Goal: Task Accomplishment & Management: Use online tool/utility

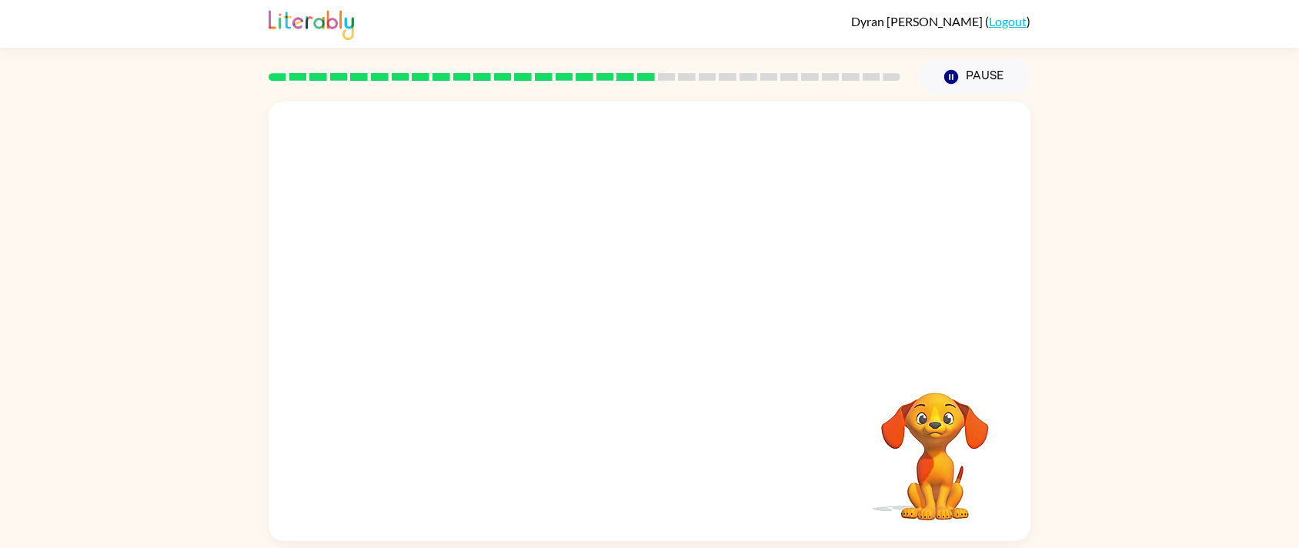
click at [765, 430] on div "Your browser must support playing .mp4 files to use Literably. Please try using…" at bounding box center [650, 321] width 762 height 439
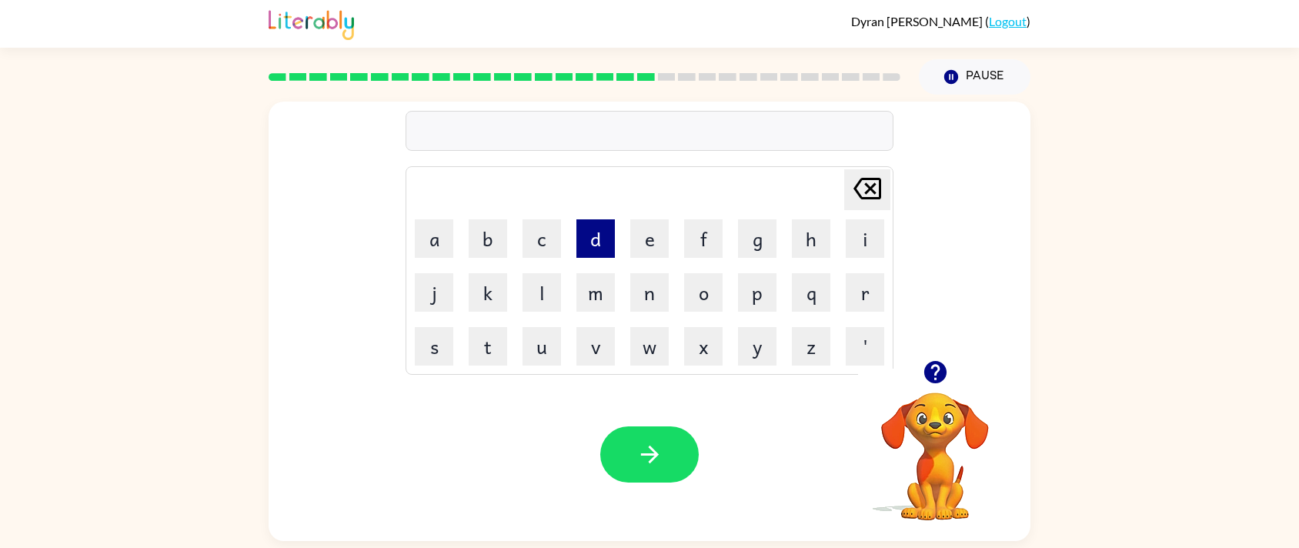
click at [595, 242] on button "d" at bounding box center [595, 238] width 38 height 38
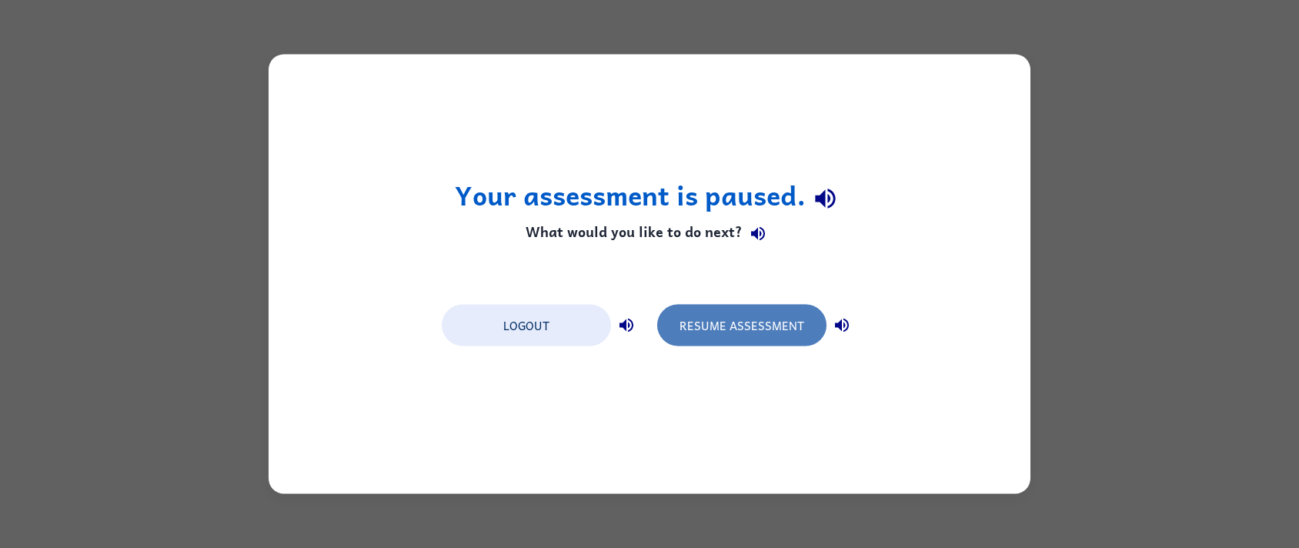
click at [756, 313] on button "Resume Assessment" at bounding box center [741, 326] width 169 height 42
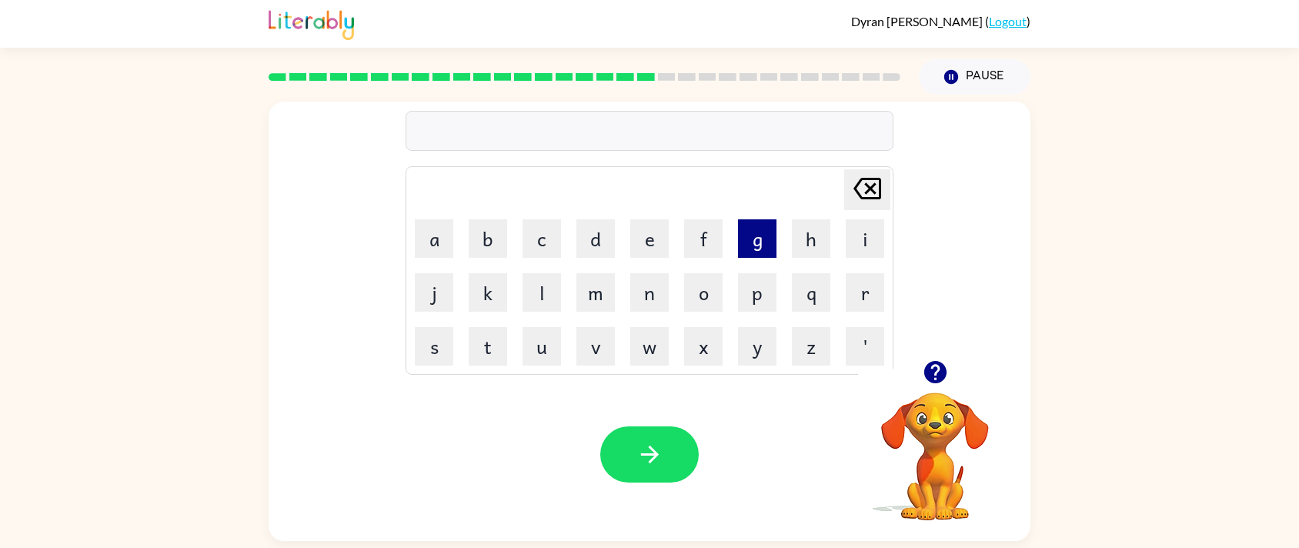
click at [756, 232] on button "g" at bounding box center [757, 238] width 38 height 38
click at [657, 315] on td "n" at bounding box center [649, 292] width 52 height 52
click at [779, 294] on td "p" at bounding box center [757, 292] width 52 height 52
drag, startPoint x: 539, startPoint y: 348, endPoint x: 556, endPoint y: 314, distance: 37.9
click at [556, 316] on tbody "[PERSON_NAME] last character input a b c d e f g h i j k l m n o p q r s t u v …" at bounding box center [649, 271] width 483 height 204
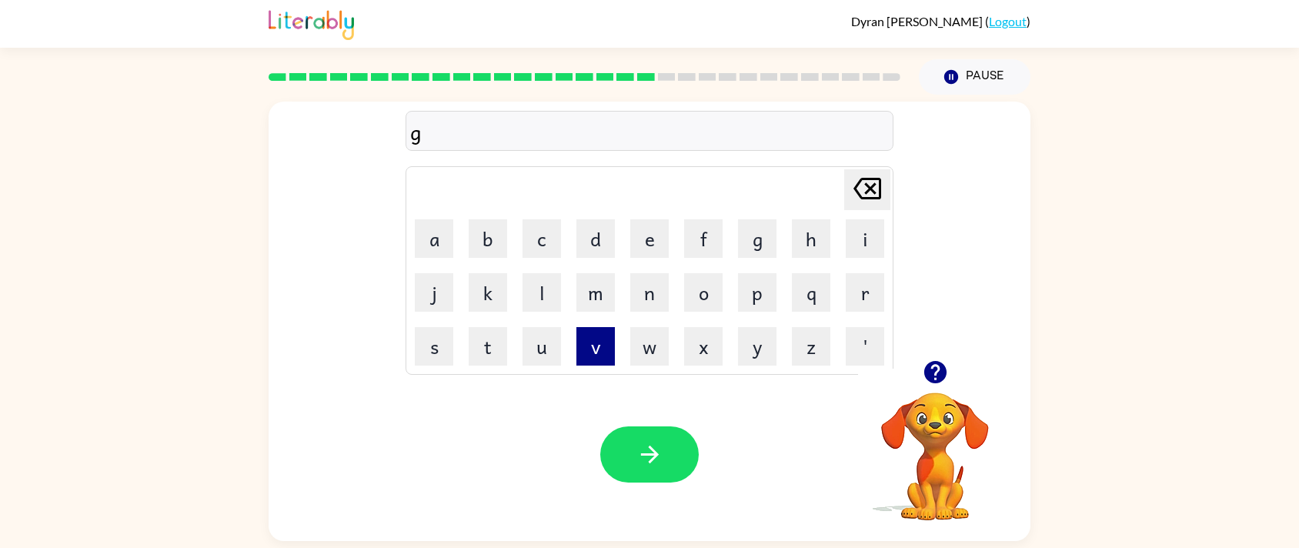
click at [581, 332] on button "v" at bounding box center [595, 346] width 38 height 38
click at [642, 454] on icon "button" at bounding box center [649, 455] width 18 height 18
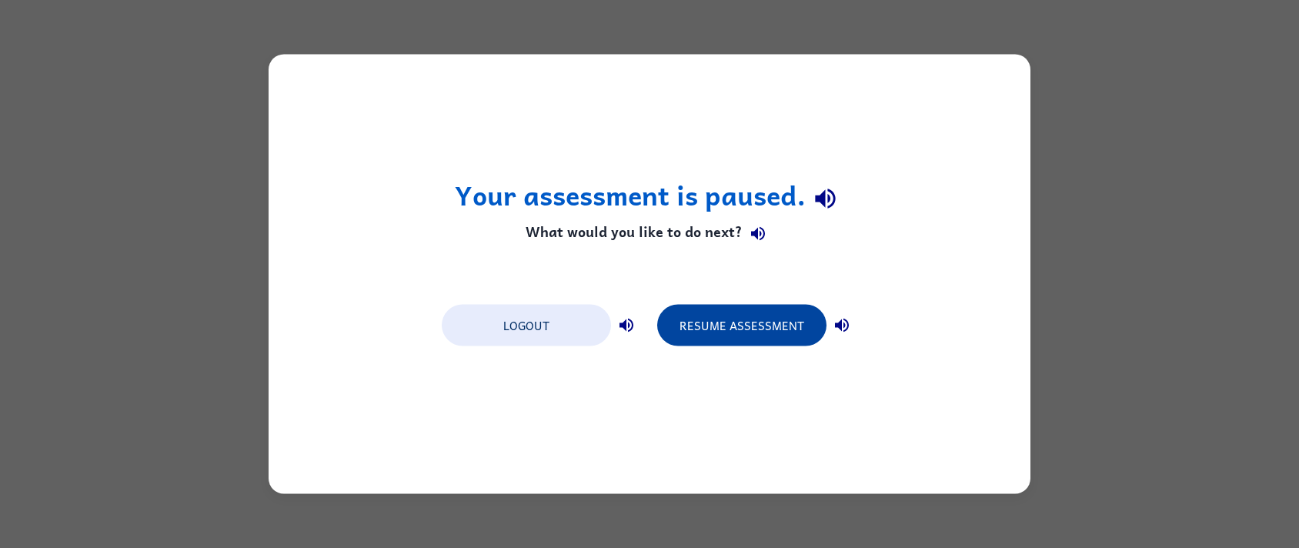
click at [720, 333] on button "Resume Assessment" at bounding box center [741, 326] width 169 height 42
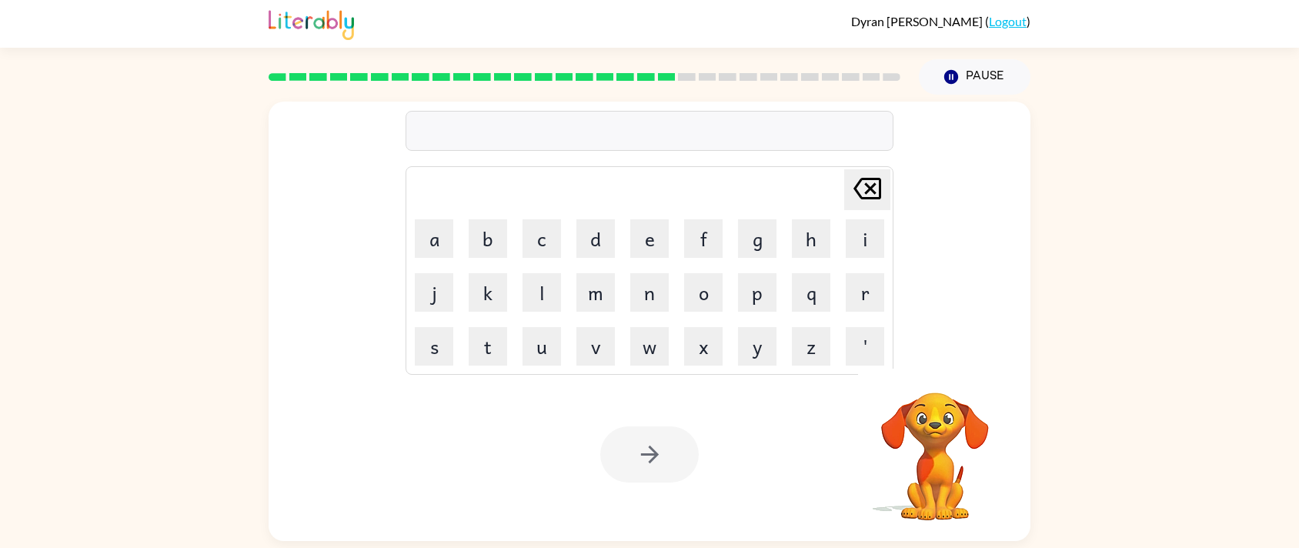
click at [681, 366] on td "x" at bounding box center [703, 346] width 52 height 52
click at [683, 361] on td "x" at bounding box center [703, 346] width 52 height 52
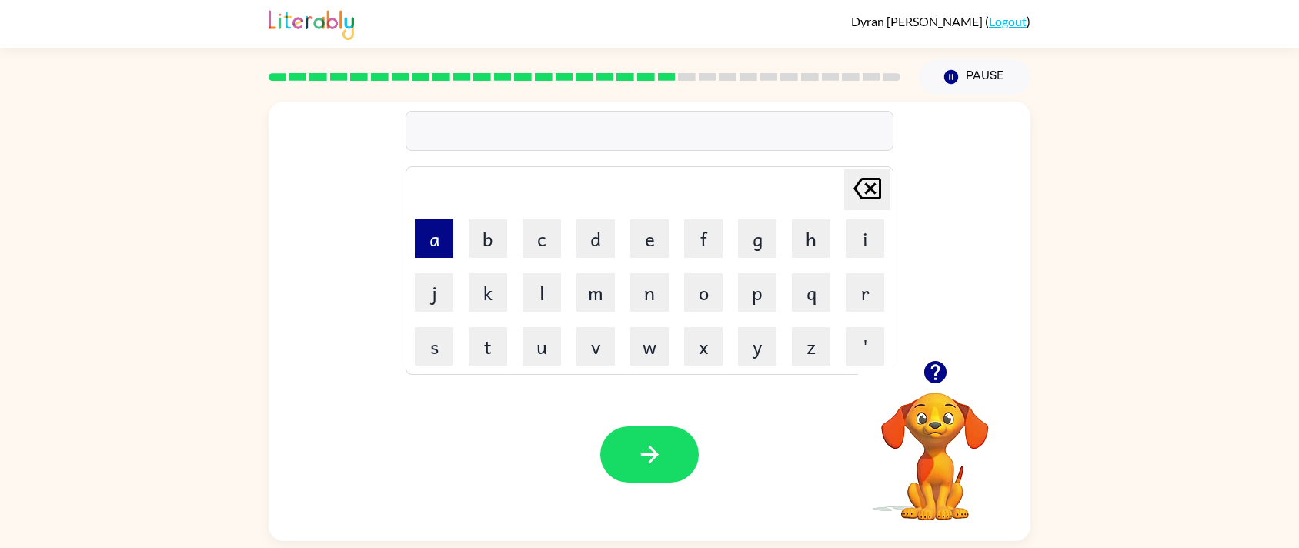
click at [419, 223] on button "a" at bounding box center [434, 238] width 38 height 38
click at [636, 289] on button "n" at bounding box center [649, 292] width 38 height 38
click at [619, 397] on div "Your browser must support playing .mp4 files to use Literably. Please try using…" at bounding box center [650, 454] width 762 height 173
click at [530, 273] on button "l" at bounding box center [542, 292] width 38 height 38
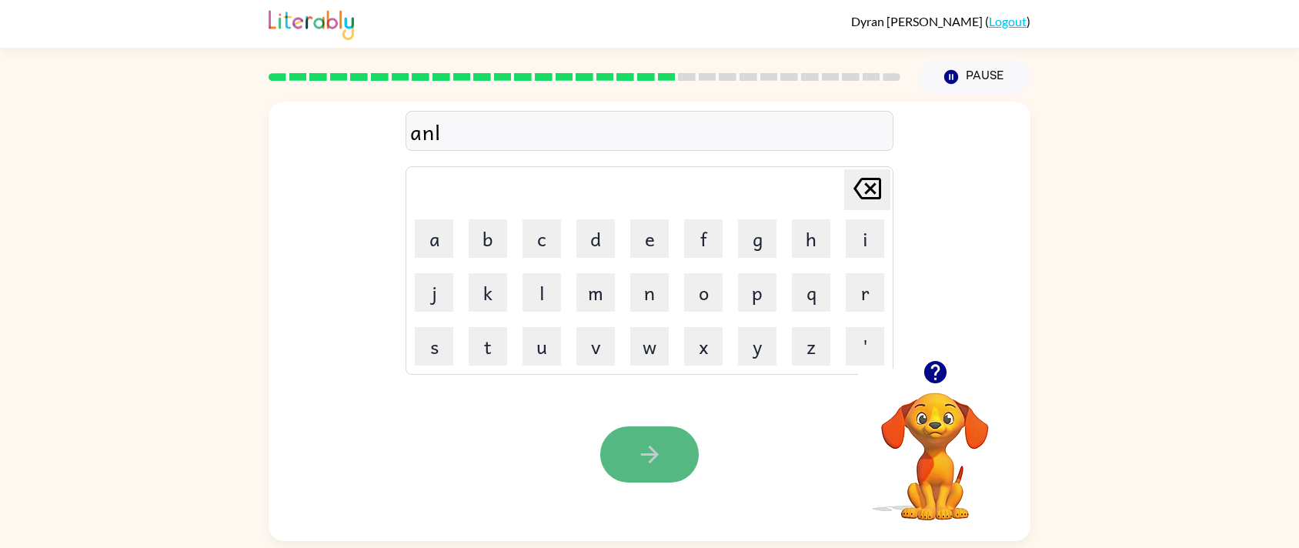
click at [646, 438] on button "button" at bounding box center [649, 454] width 98 height 56
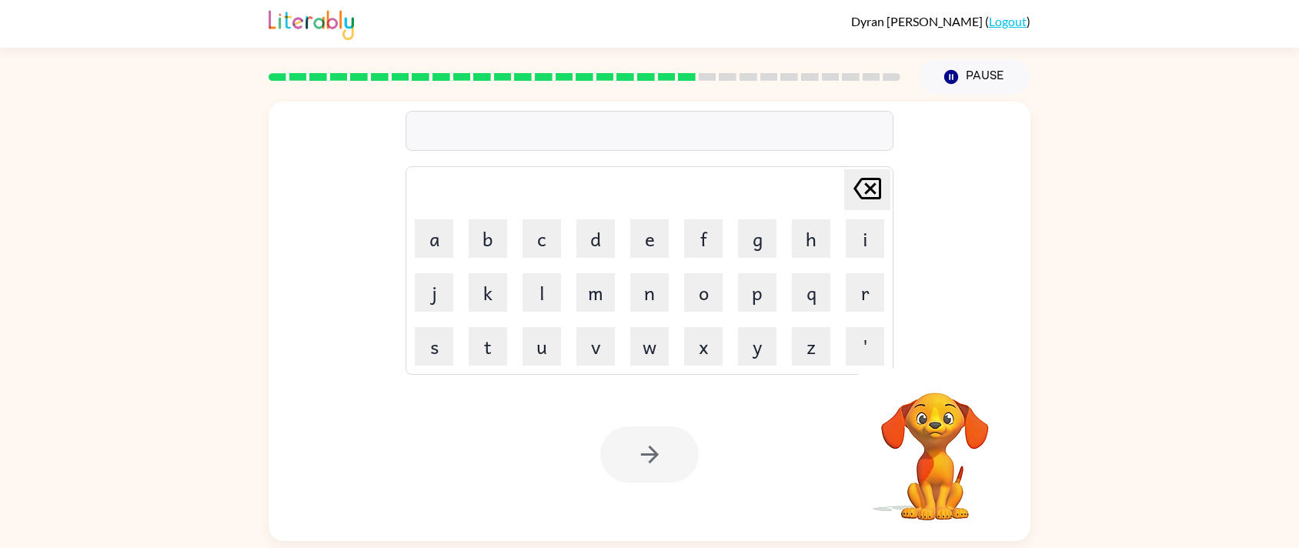
click at [646, 438] on div at bounding box center [649, 454] width 98 height 56
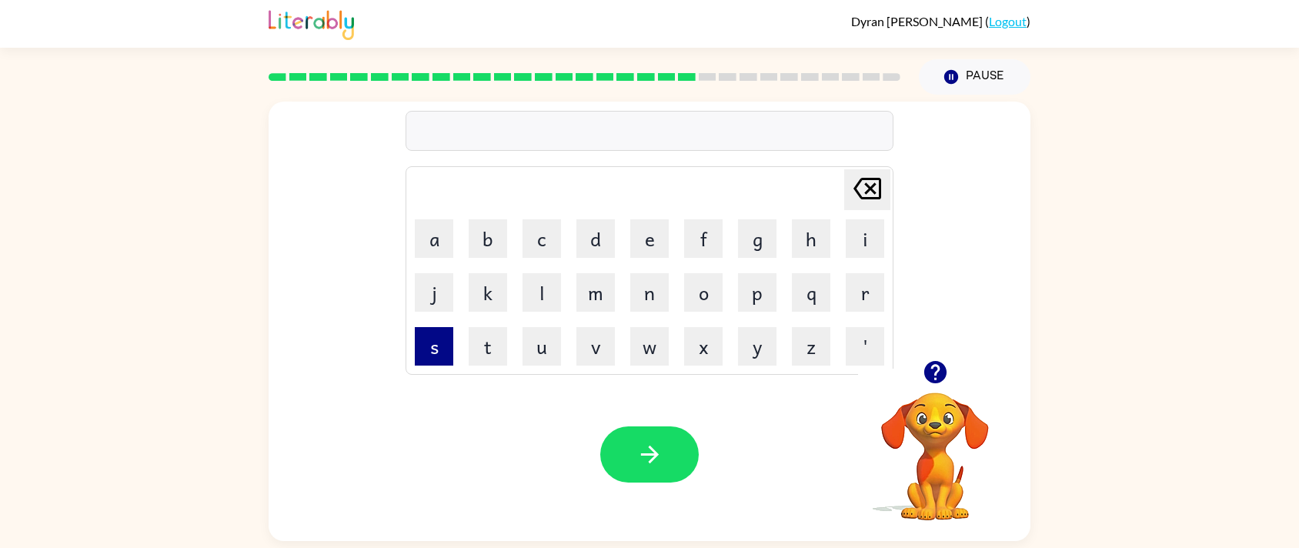
click at [430, 340] on button "s" at bounding box center [434, 346] width 38 height 38
click at [424, 244] on button "a" at bounding box center [434, 238] width 38 height 38
click at [813, 334] on button "z" at bounding box center [811, 346] width 38 height 38
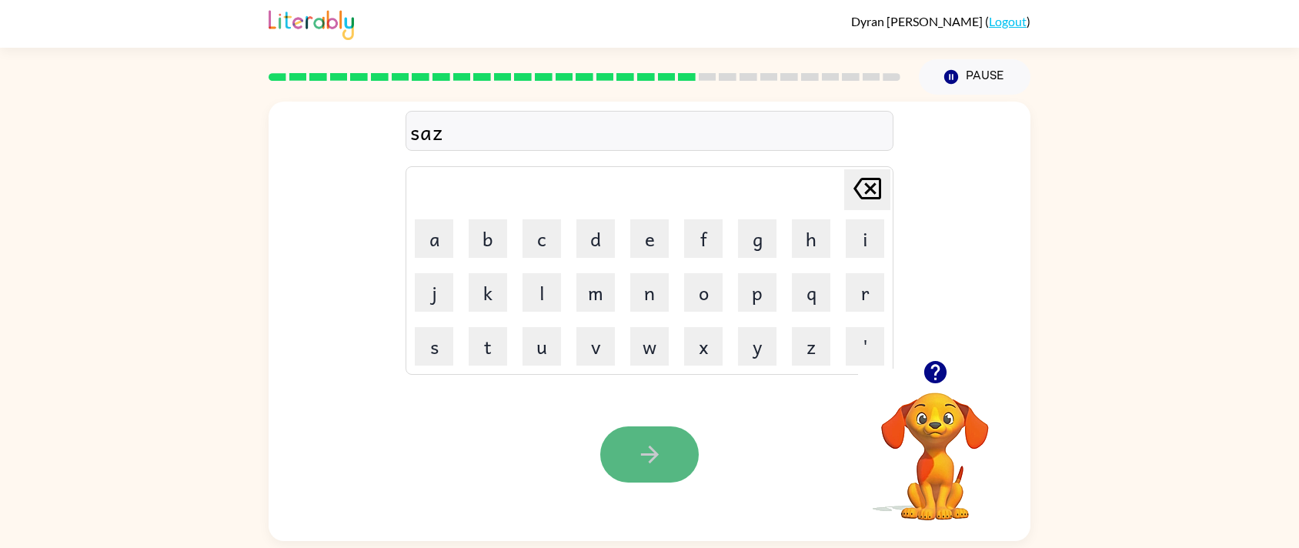
click at [646, 472] on button "button" at bounding box center [649, 454] width 98 height 56
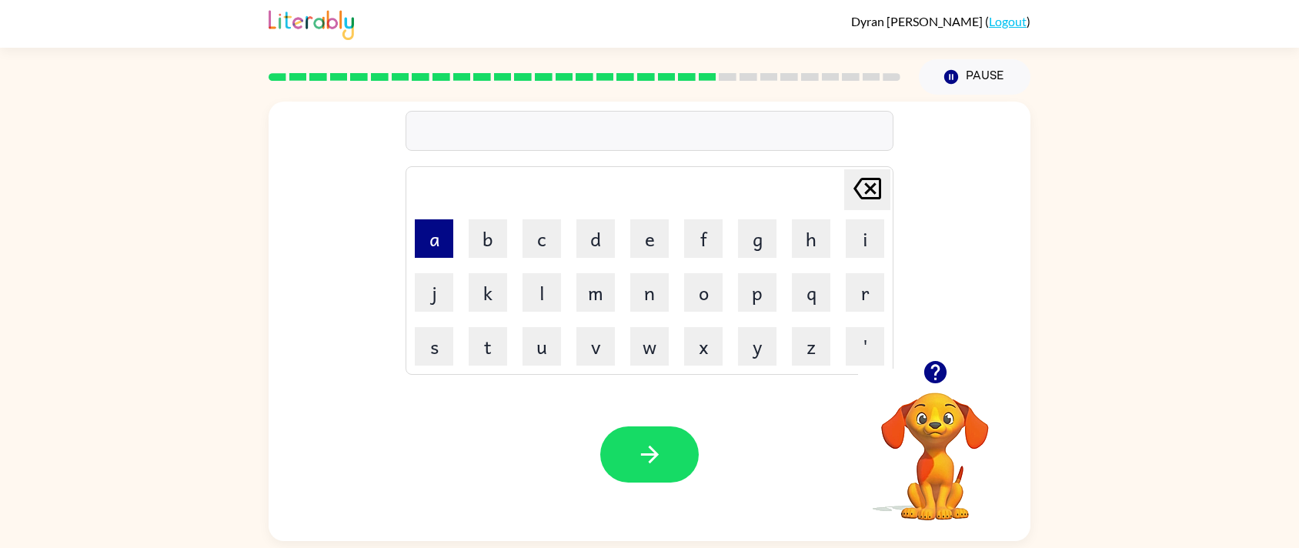
click at [419, 239] on button "a" at bounding box center [434, 238] width 38 height 38
click at [648, 360] on button "w" at bounding box center [649, 346] width 38 height 38
click at [874, 187] on icon "Delete Delete last character input" at bounding box center [867, 188] width 37 height 37
click at [693, 232] on button "f" at bounding box center [703, 238] width 38 height 38
click at [708, 217] on td "f" at bounding box center [703, 238] width 52 height 52
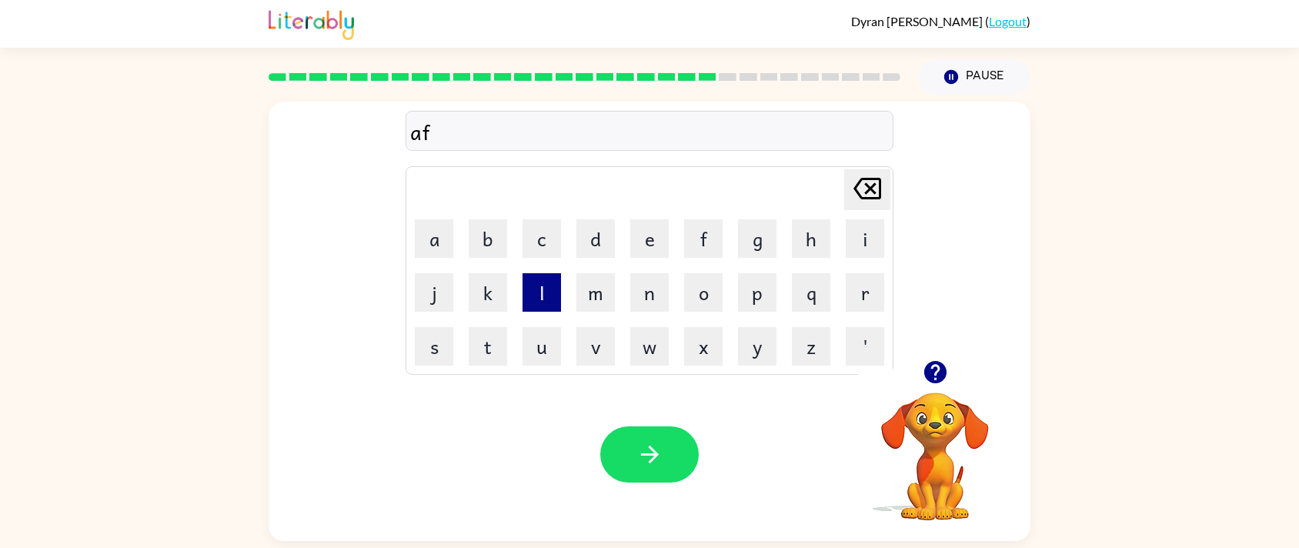
click at [529, 295] on button "l" at bounding box center [542, 292] width 38 height 38
click at [663, 447] on button "button" at bounding box center [649, 454] width 98 height 56
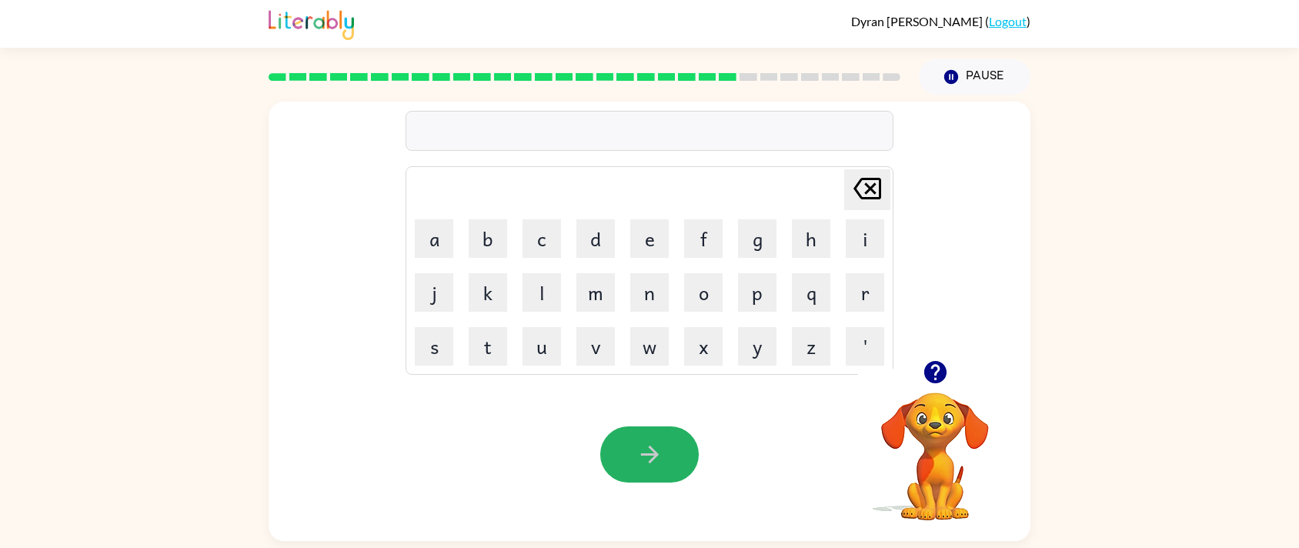
click at [664, 456] on button "button" at bounding box center [649, 454] width 98 height 56
click at [556, 247] on button "c" at bounding box center [542, 238] width 38 height 38
click at [540, 282] on button "l" at bounding box center [542, 292] width 38 height 38
click at [593, 230] on button "d" at bounding box center [595, 238] width 38 height 38
click at [662, 441] on icon "button" at bounding box center [649, 454] width 27 height 27
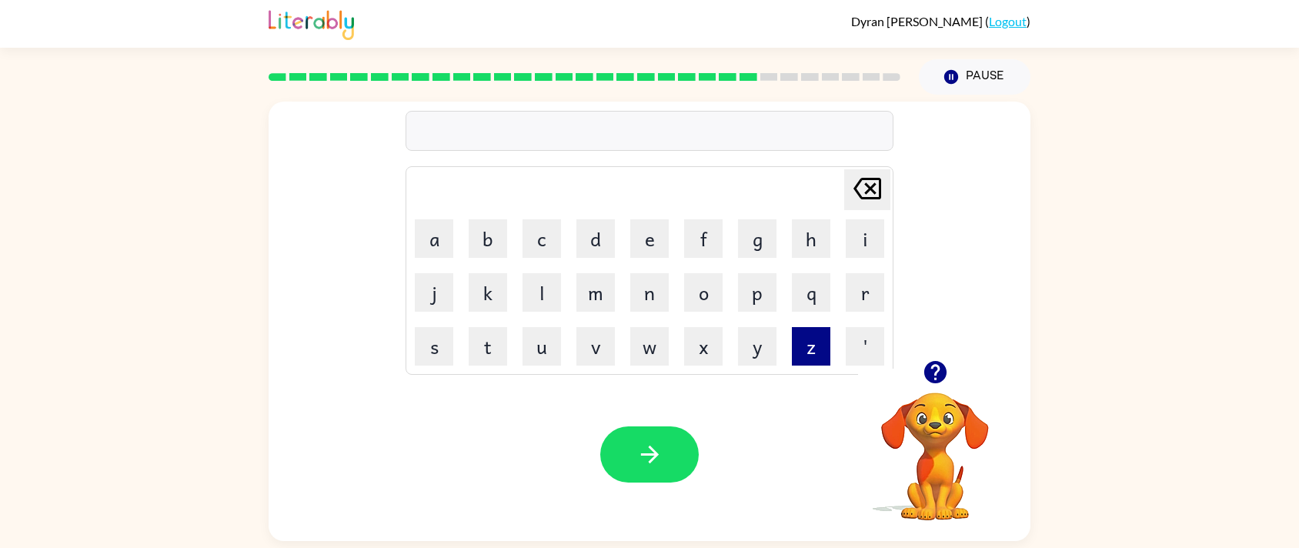
click at [796, 336] on button "z" at bounding box center [811, 346] width 38 height 38
click at [667, 459] on button "button" at bounding box center [649, 454] width 98 height 56
click at [646, 237] on button "e" at bounding box center [649, 238] width 38 height 38
click at [419, 342] on button "s" at bounding box center [434, 346] width 38 height 38
click at [539, 233] on button "c" at bounding box center [542, 238] width 38 height 38
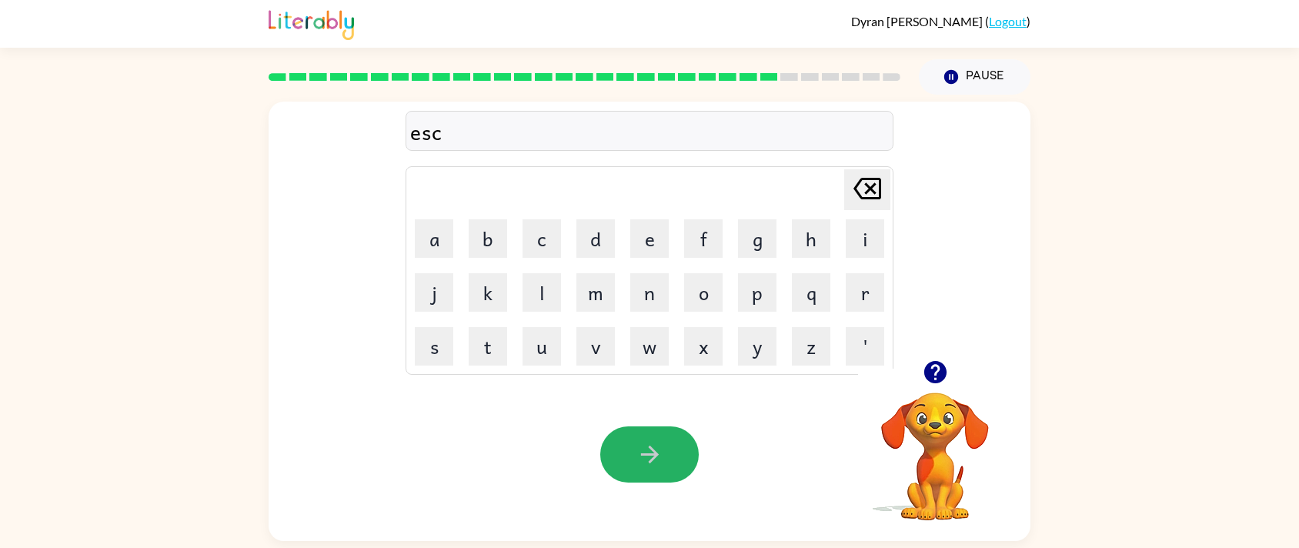
click at [633, 447] on button "button" at bounding box center [649, 454] width 98 height 56
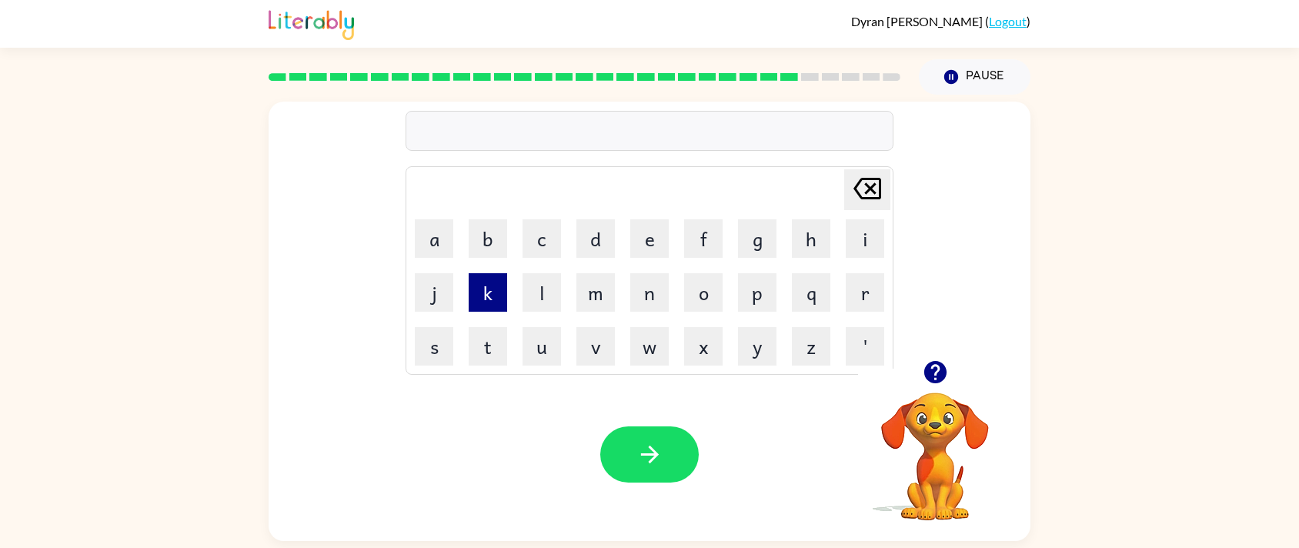
click at [486, 286] on button "k" at bounding box center [488, 292] width 38 height 38
click at [491, 280] on button "k" at bounding box center [488, 292] width 38 height 38
click at [866, 188] on icon "Delete Delete last character input" at bounding box center [867, 188] width 37 height 37
click at [886, 388] on div at bounding box center [935, 371] width 154 height 39
click at [885, 387] on div at bounding box center [935, 371] width 154 height 39
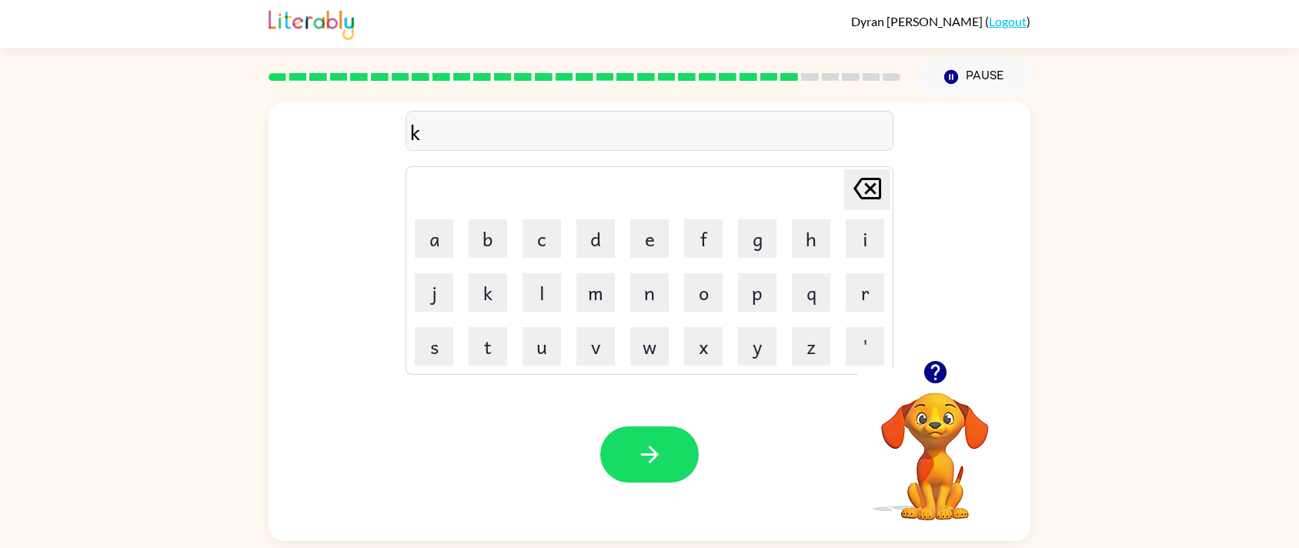
click at [609, 264] on table "Delete Delete last character input a b c d e f g h i j k l m n o p q r s t u v …" at bounding box center [649, 270] width 486 height 207
click at [614, 273] on button "m" at bounding box center [595, 292] width 38 height 38
click at [819, 212] on td "h" at bounding box center [811, 238] width 52 height 52
click at [870, 182] on icon "Delete Delete last character input" at bounding box center [867, 188] width 37 height 37
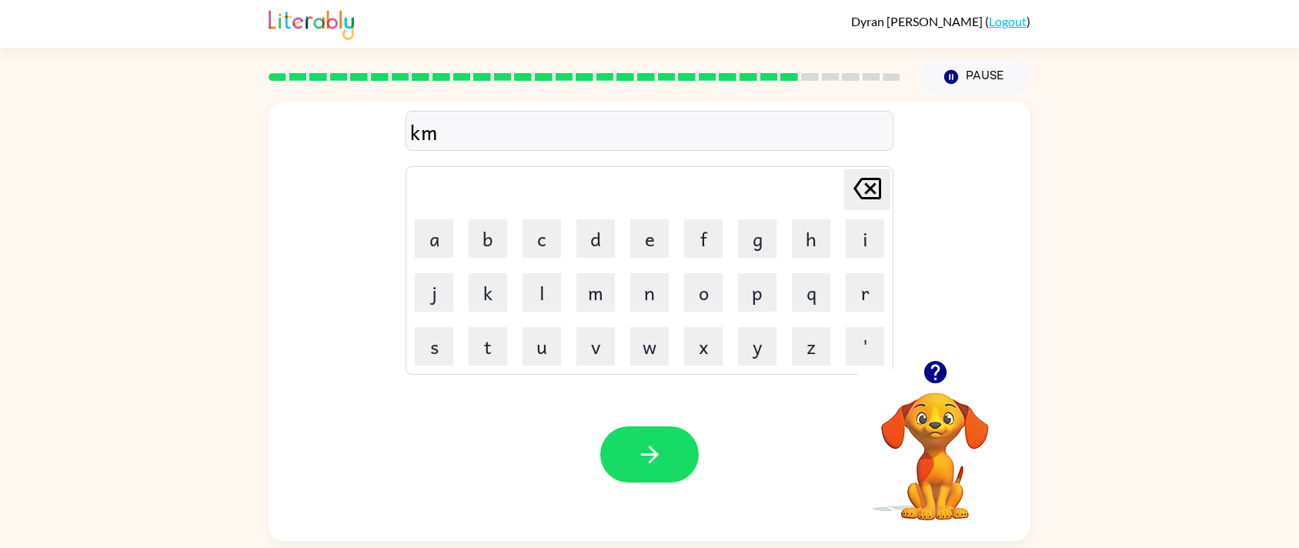
click at [859, 183] on icon "Delete Delete last character input" at bounding box center [867, 188] width 37 height 37
click at [428, 213] on td "a" at bounding box center [434, 238] width 52 height 52
click at [473, 371] on div "Your browser must support playing .mp4 files to use Literably. Please try using…" at bounding box center [650, 454] width 762 height 173
drag, startPoint x: 688, startPoint y: 461, endPoint x: 636, endPoint y: 463, distance: 52.4
click at [636, 465] on icon "button" at bounding box center [649, 454] width 27 height 27
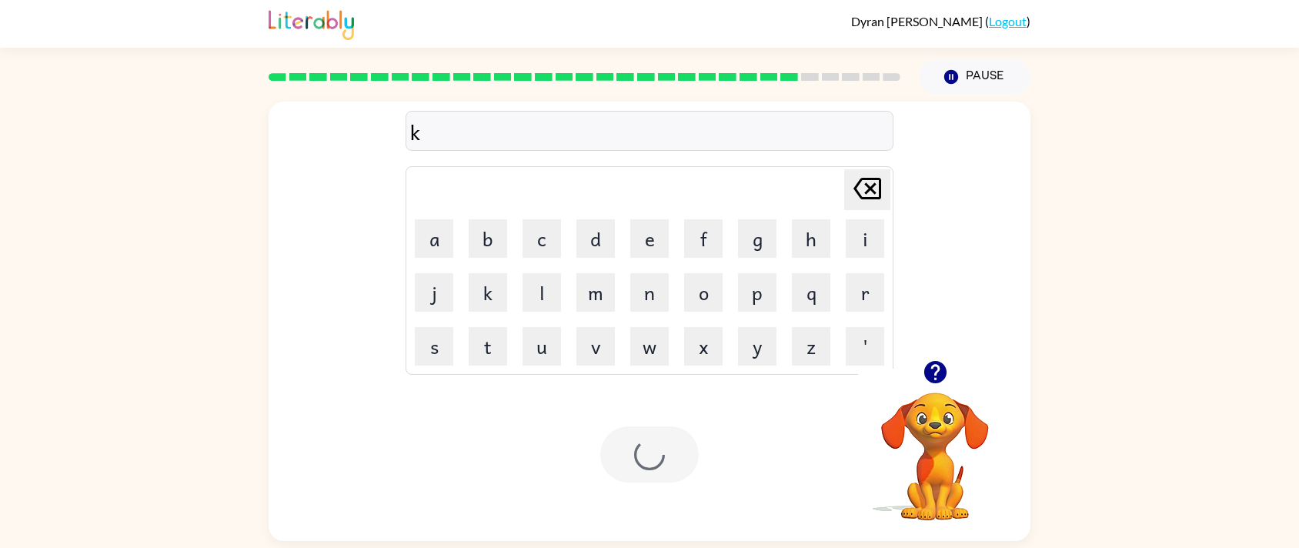
click at [636, 461] on div at bounding box center [649, 454] width 98 height 56
click at [794, 486] on div "Your browser must support playing .mp4 files to use Literably. Please try using…" at bounding box center [650, 454] width 762 height 173
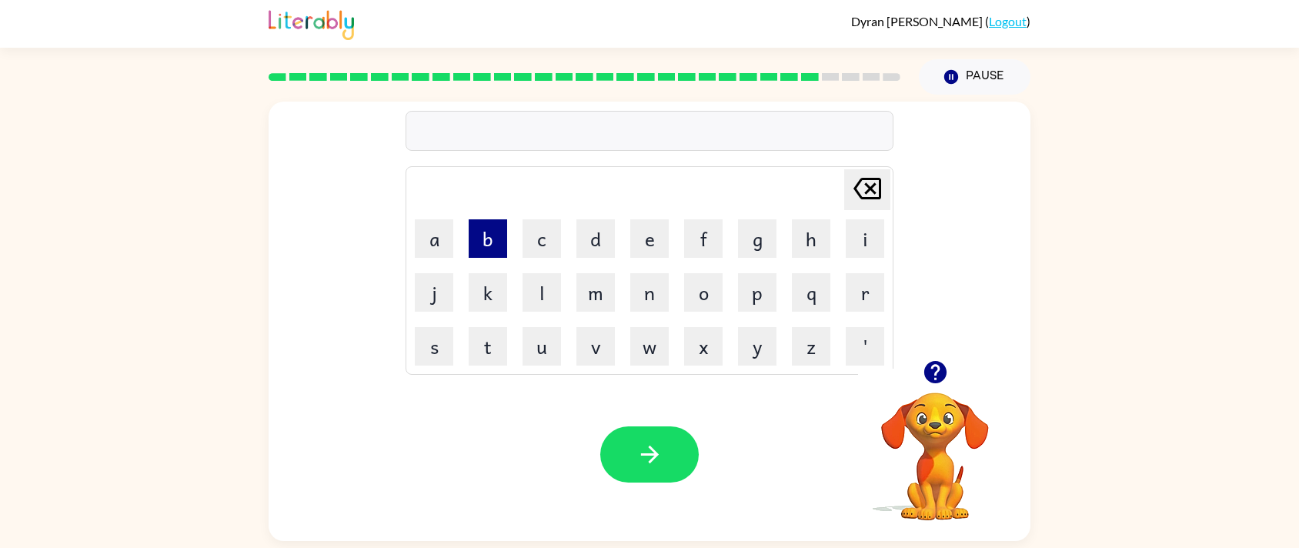
click at [489, 222] on button "b" at bounding box center [488, 238] width 38 height 38
click at [509, 297] on td "k" at bounding box center [488, 292] width 52 height 52
click at [795, 286] on button "q" at bounding box center [811, 292] width 38 height 38
click at [644, 236] on button "e" at bounding box center [649, 238] width 38 height 38
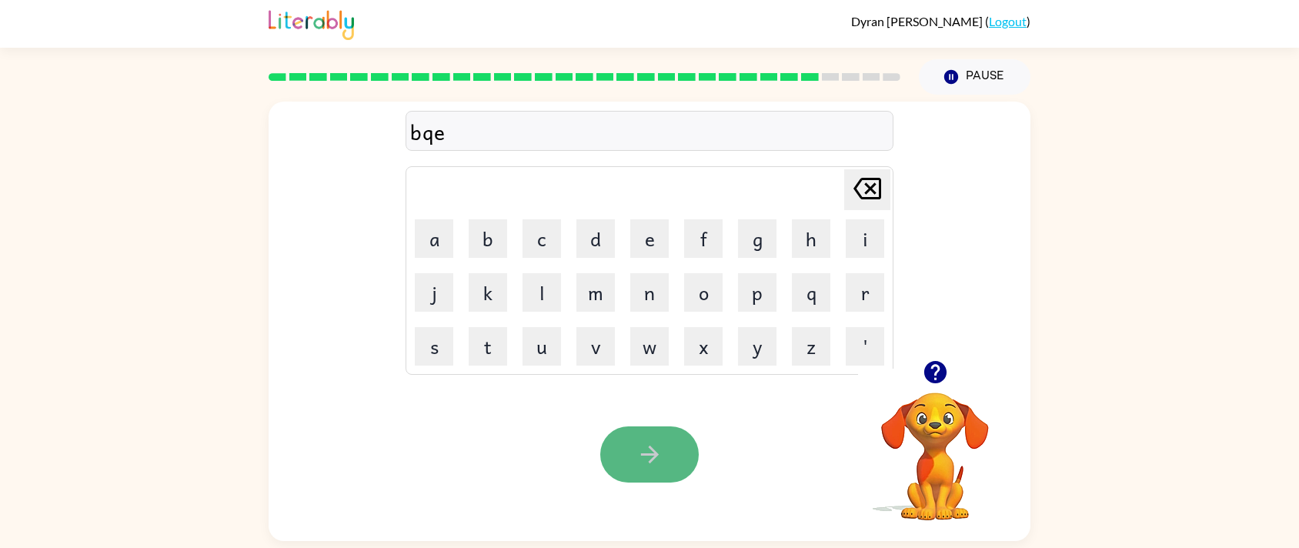
click at [653, 428] on button "button" at bounding box center [649, 454] width 98 height 56
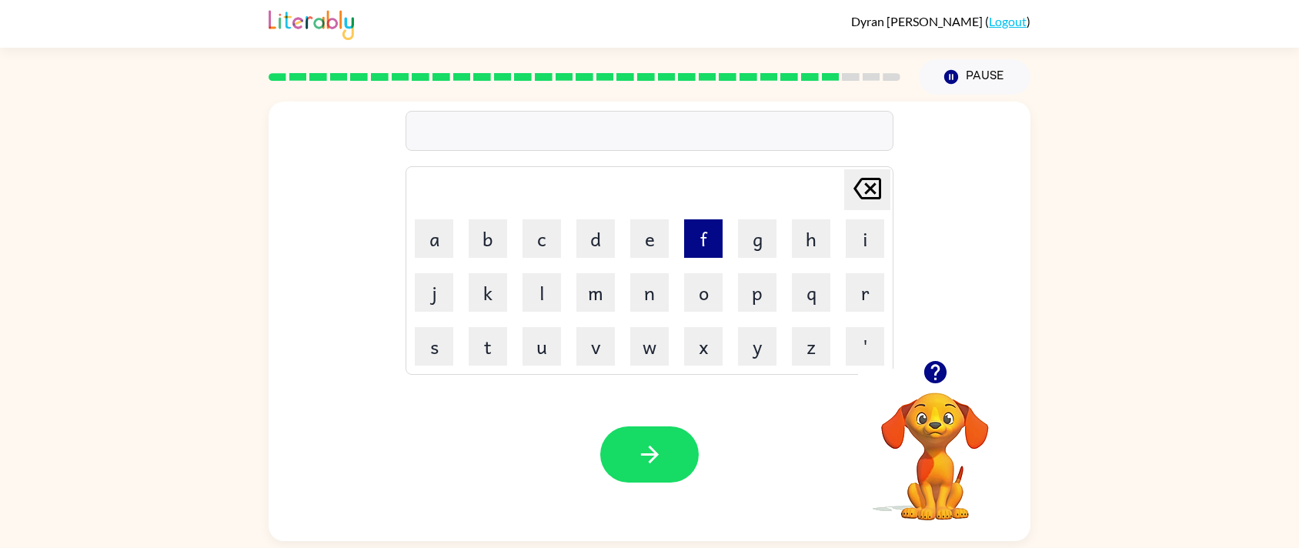
click at [701, 255] on button "f" at bounding box center [703, 238] width 38 height 38
click at [708, 209] on td "Delete Delete last character input" at bounding box center [649, 190] width 483 height 42
click at [677, 291] on td "o" at bounding box center [703, 292] width 52 height 52
click at [867, 183] on icon "Delete Delete last character input" at bounding box center [867, 188] width 37 height 37
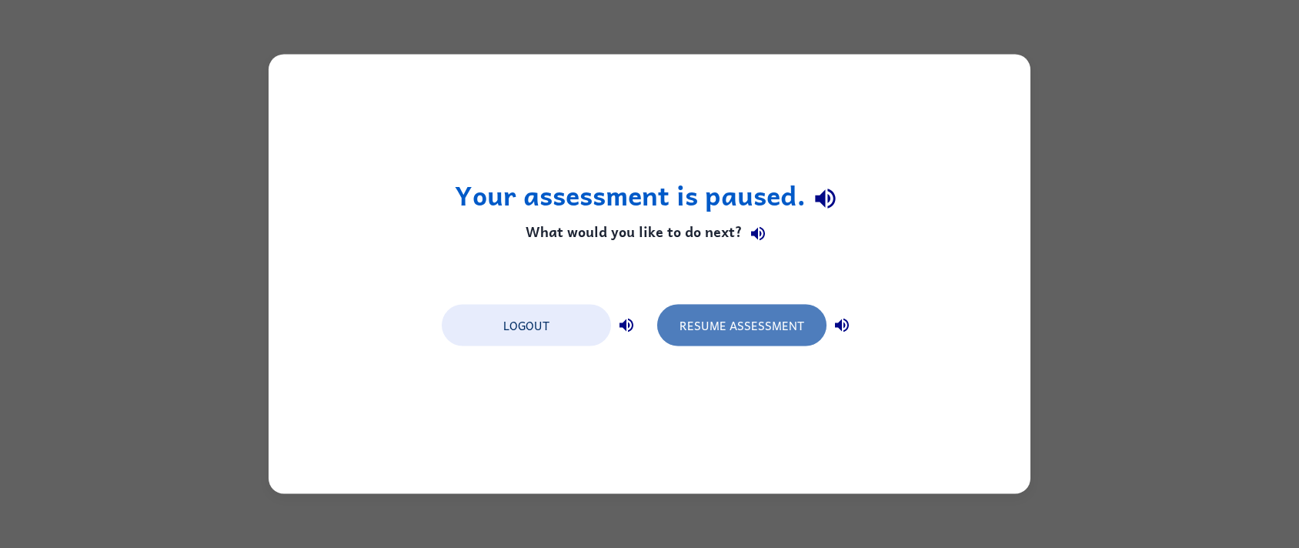
click at [720, 329] on button "Resume Assessment" at bounding box center [741, 326] width 169 height 42
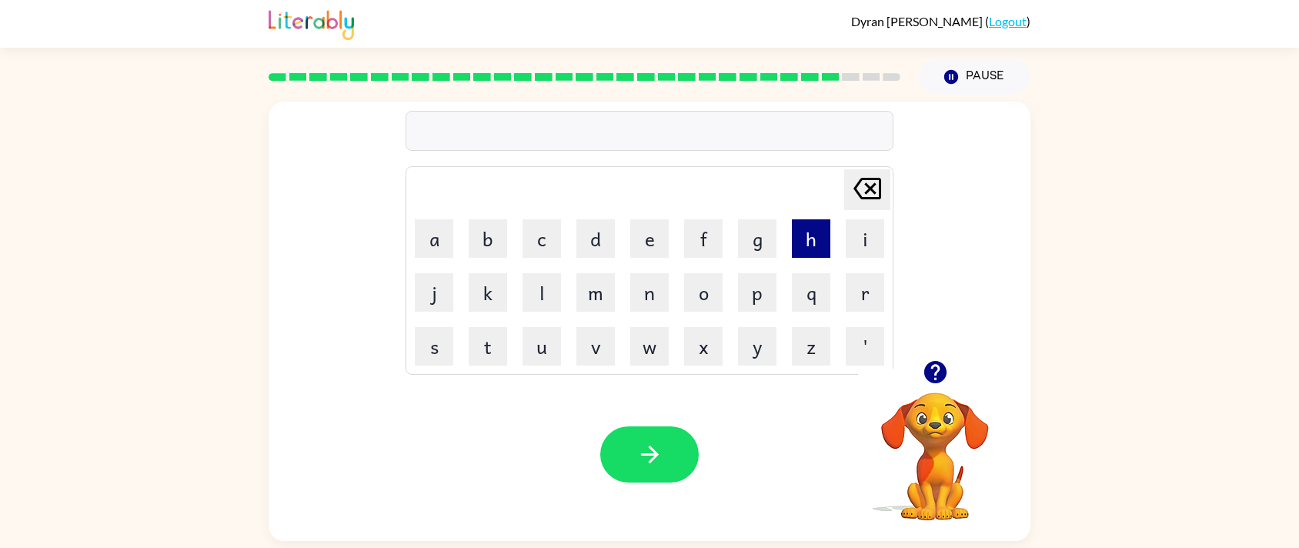
click at [800, 226] on button "h" at bounding box center [811, 238] width 38 height 38
click at [798, 267] on td "q" at bounding box center [811, 292] width 52 height 52
click at [792, 267] on td "q" at bounding box center [811, 292] width 52 height 52
click at [609, 269] on td "m" at bounding box center [595, 292] width 52 height 52
drag, startPoint x: 645, startPoint y: 290, endPoint x: 653, endPoint y: 305, distance: 17.2
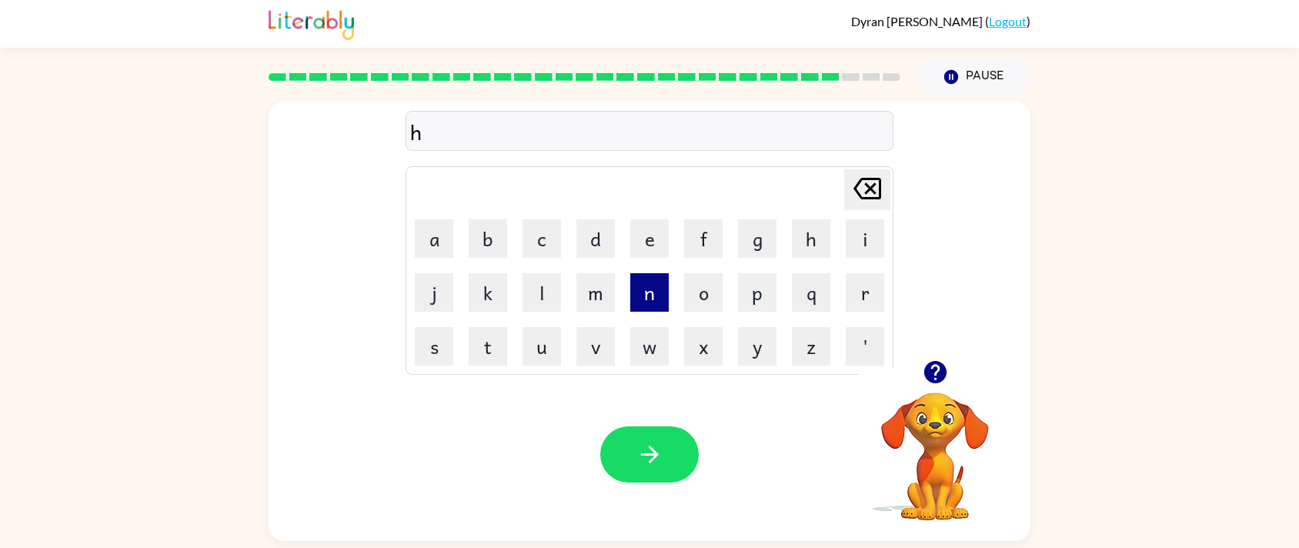
click at [653, 305] on button "n" at bounding box center [649, 292] width 38 height 38
click at [653, 457] on icon "button" at bounding box center [649, 455] width 18 height 18
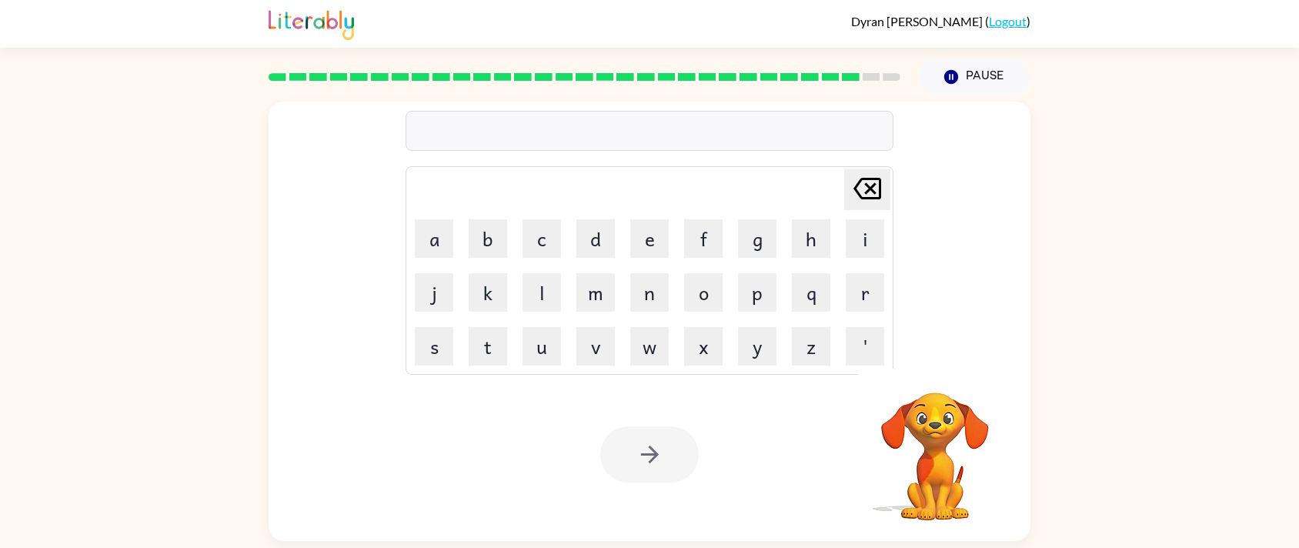
click at [781, 468] on div "Your browser must support playing .mp4 files to use Literably. Please try using…" at bounding box center [650, 454] width 762 height 173
click at [620, 346] on td "v" at bounding box center [595, 346] width 52 height 52
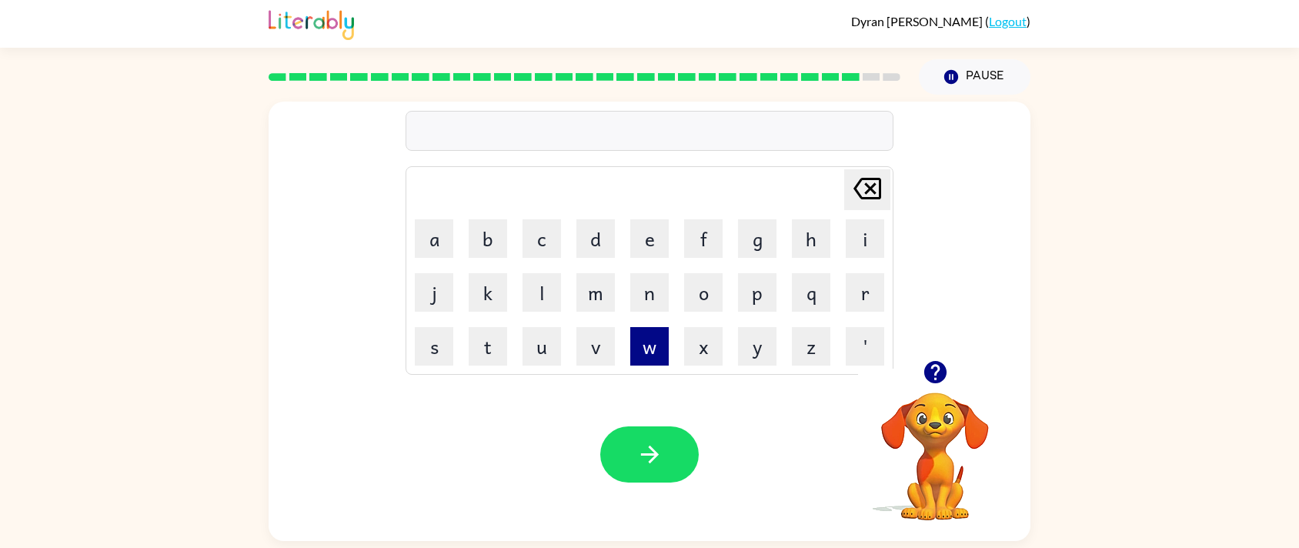
click at [646, 342] on button "w" at bounding box center [649, 346] width 38 height 38
click at [653, 336] on button "w" at bounding box center [649, 346] width 38 height 38
click at [862, 181] on icon "Delete Delete last character input" at bounding box center [867, 188] width 37 height 37
drag, startPoint x: 480, startPoint y: 344, endPoint x: 485, endPoint y: 355, distance: 11.7
click at [485, 355] on button "t" at bounding box center [488, 346] width 38 height 38
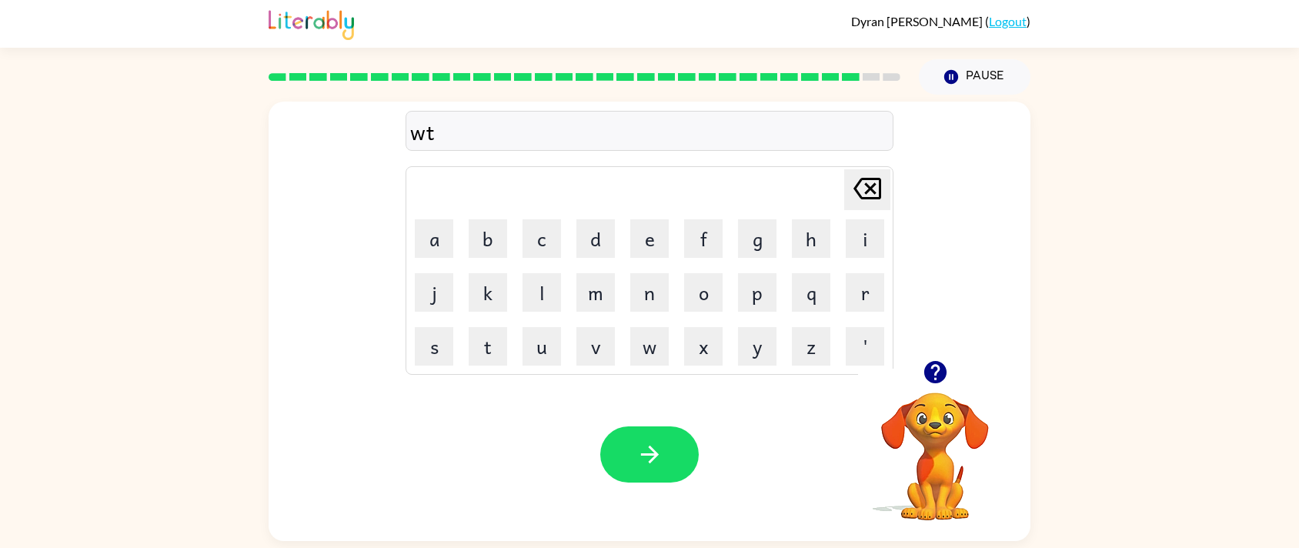
click at [583, 423] on div "Your browser must support playing .mp4 files to use Literably. Please try using…" at bounding box center [650, 454] width 762 height 173
click at [643, 441] on icon "button" at bounding box center [649, 454] width 27 height 27
click at [643, 289] on button "n" at bounding box center [649, 292] width 38 height 38
click at [478, 346] on button "t" at bounding box center [488, 346] width 38 height 38
click at [484, 343] on button "t" at bounding box center [488, 346] width 38 height 38
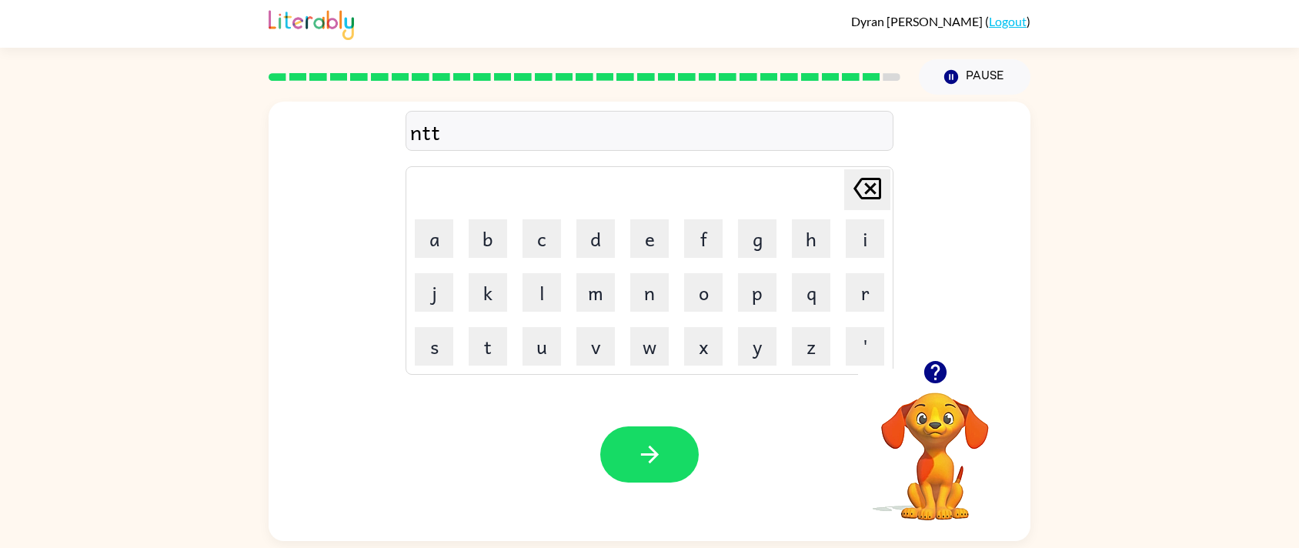
click at [853, 172] on icon "Delete Delete last character input" at bounding box center [867, 188] width 37 height 37
click at [673, 444] on button "button" at bounding box center [649, 454] width 98 height 56
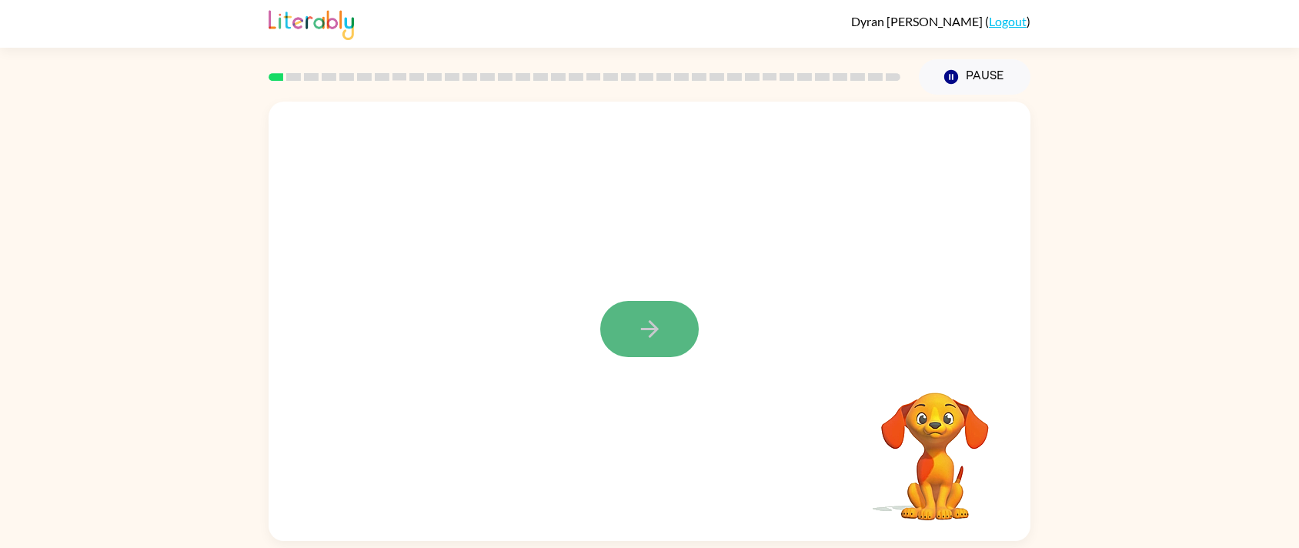
click at [669, 339] on button "button" at bounding box center [649, 329] width 98 height 56
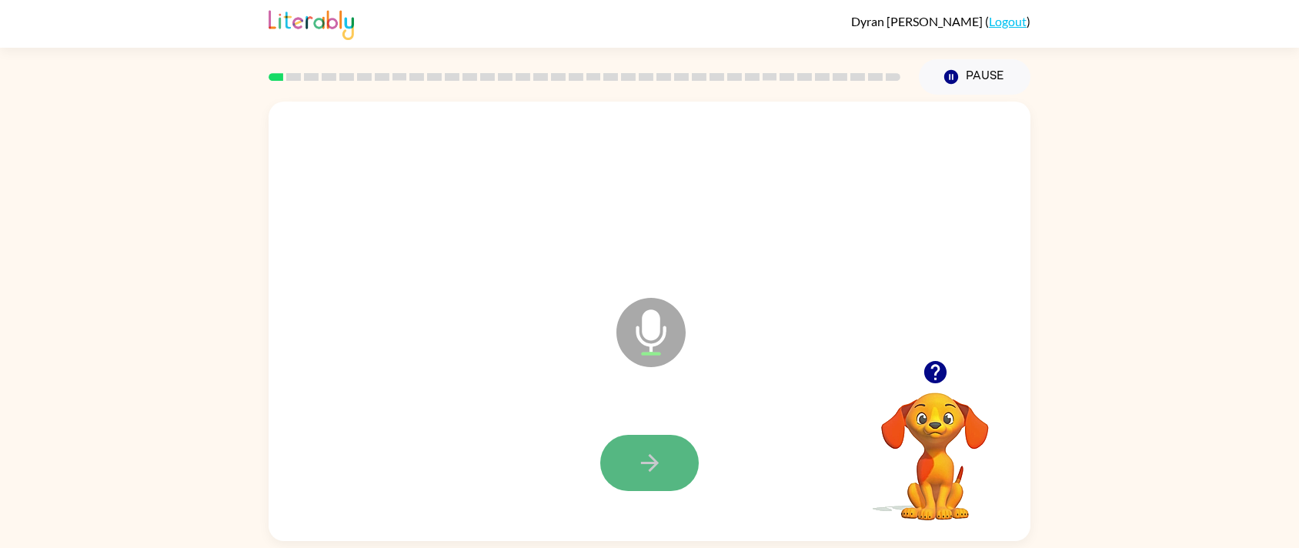
click at [642, 459] on icon "button" at bounding box center [649, 462] width 27 height 27
drag, startPoint x: 661, startPoint y: 446, endPoint x: 646, endPoint y: 452, distance: 16.9
click at [646, 452] on icon "button" at bounding box center [649, 462] width 27 height 27
drag, startPoint x: 634, startPoint y: 294, endPoint x: 638, endPoint y: 303, distance: 10.0
click at [638, 303] on icon at bounding box center [650, 332] width 69 height 69
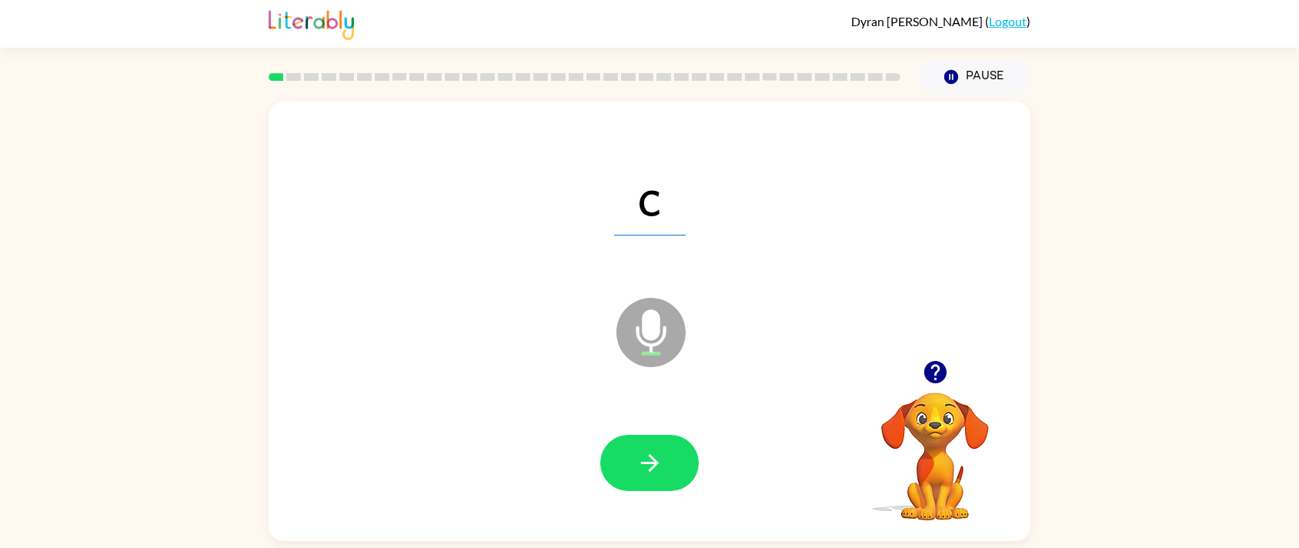
click at [649, 305] on icon at bounding box center [650, 332] width 69 height 69
click at [647, 207] on span "c" at bounding box center [650, 195] width 72 height 80
click at [649, 207] on span "c" at bounding box center [650, 195] width 72 height 80
click at [644, 443] on button "button" at bounding box center [649, 463] width 98 height 56
click at [656, 464] on icon "button" at bounding box center [649, 463] width 18 height 18
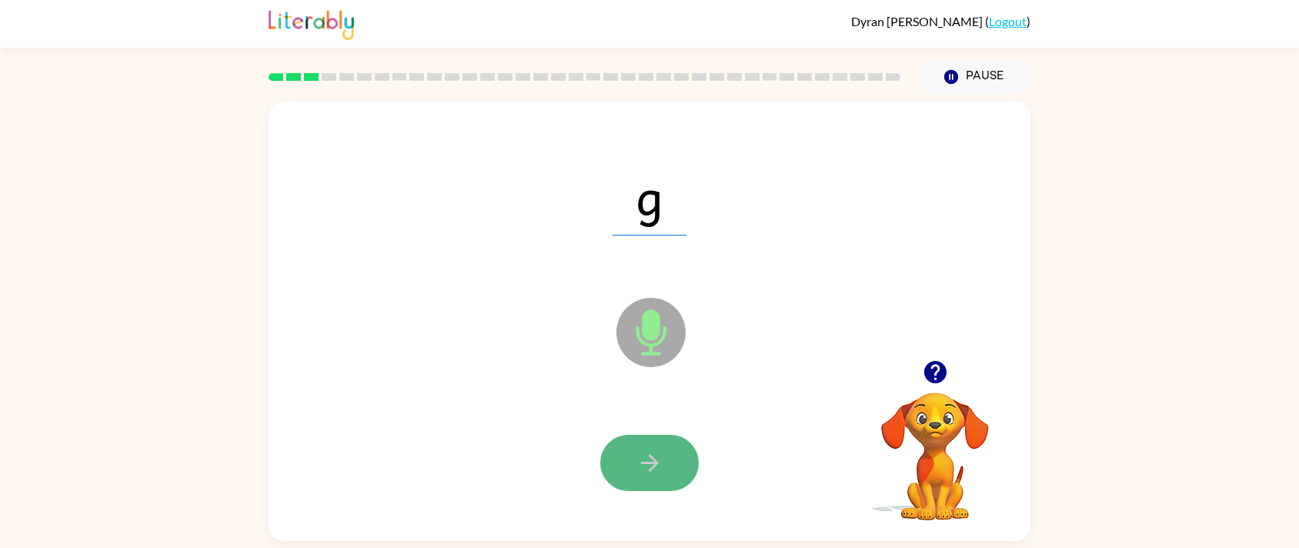
click at [639, 436] on button "button" at bounding box center [649, 463] width 98 height 56
click at [689, 460] on button "button" at bounding box center [649, 463] width 98 height 56
click at [639, 452] on icon "button" at bounding box center [649, 462] width 27 height 27
click at [667, 458] on button "button" at bounding box center [649, 463] width 98 height 56
click at [641, 454] on icon "button" at bounding box center [649, 462] width 27 height 27
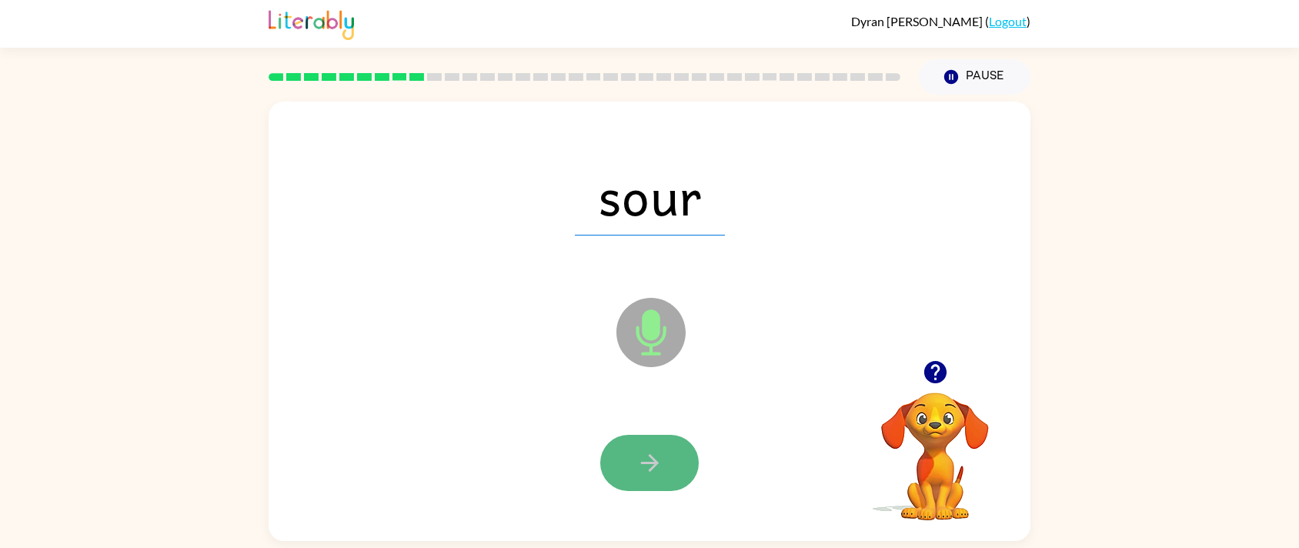
click at [658, 453] on icon "button" at bounding box center [649, 462] width 27 height 27
click at [629, 459] on button "button" at bounding box center [649, 463] width 98 height 56
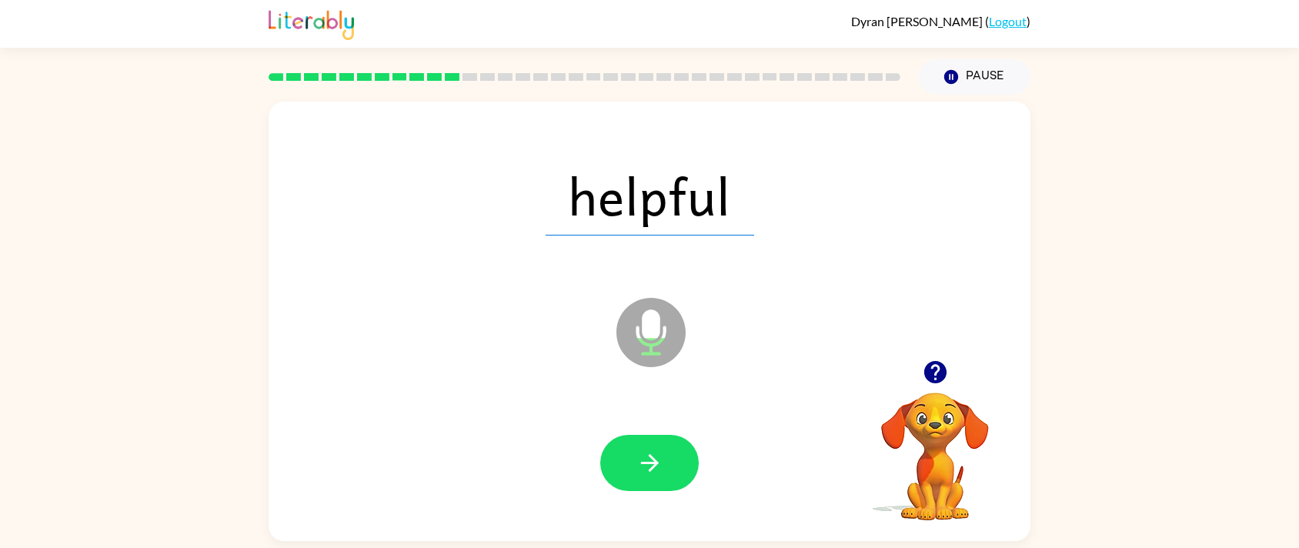
click at [843, 323] on icon "Microphone The Microphone is here when it is your turn to talk" at bounding box center [728, 351] width 231 height 115
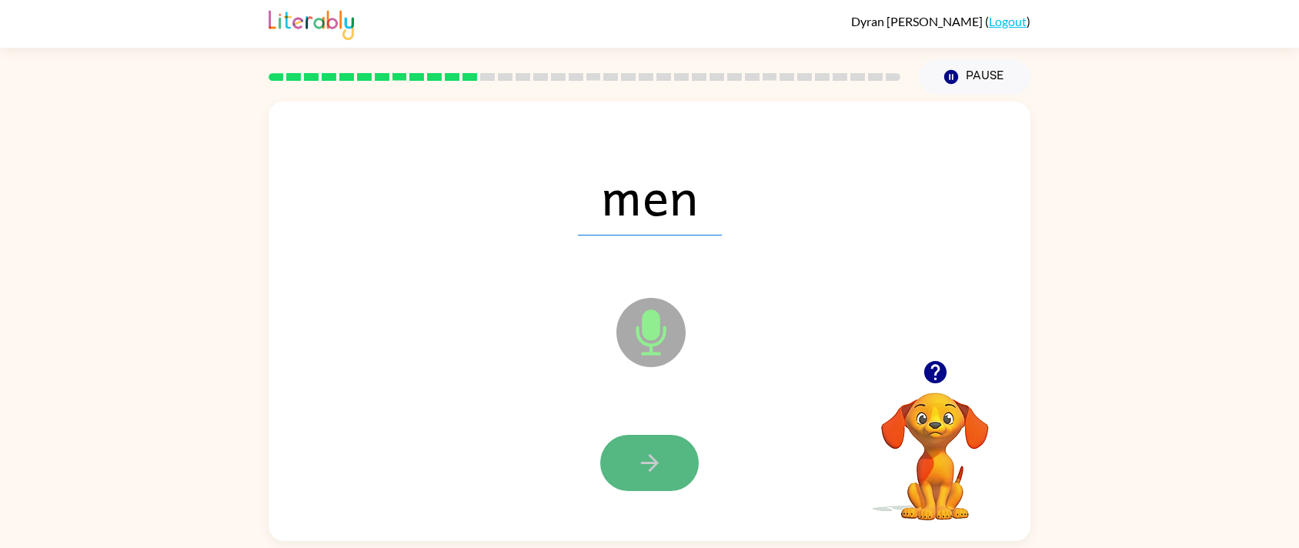
click at [660, 440] on button "button" at bounding box center [649, 463] width 98 height 56
click at [660, 440] on div at bounding box center [649, 463] width 98 height 56
click at [659, 446] on button "button" at bounding box center [649, 463] width 98 height 56
click at [661, 452] on icon "button" at bounding box center [649, 462] width 27 height 27
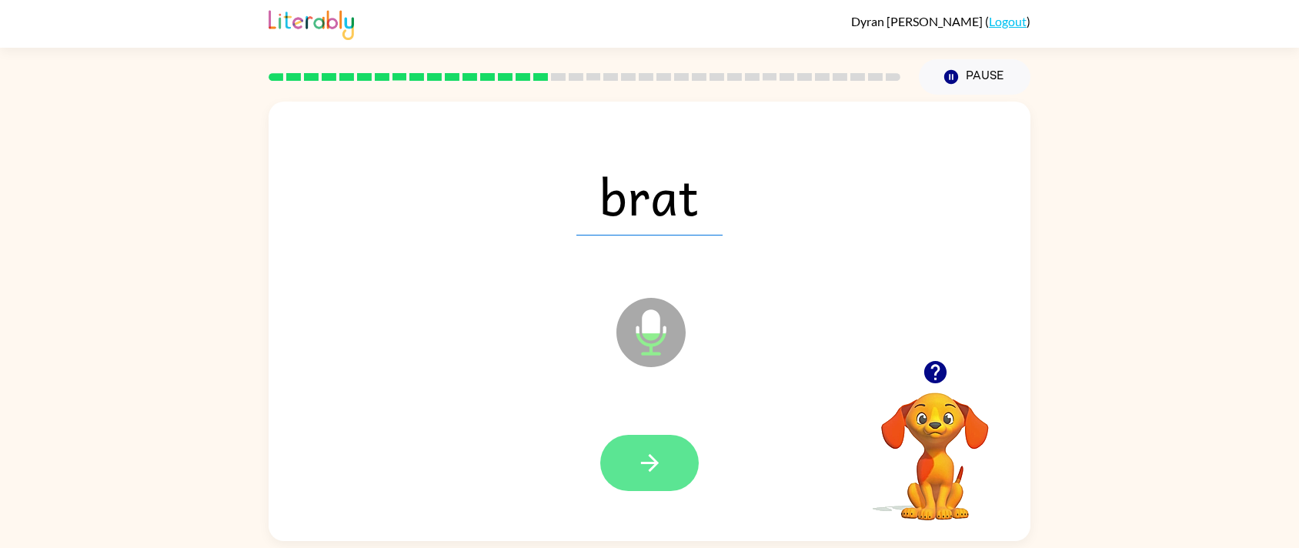
click at [646, 452] on icon "button" at bounding box center [649, 462] width 27 height 27
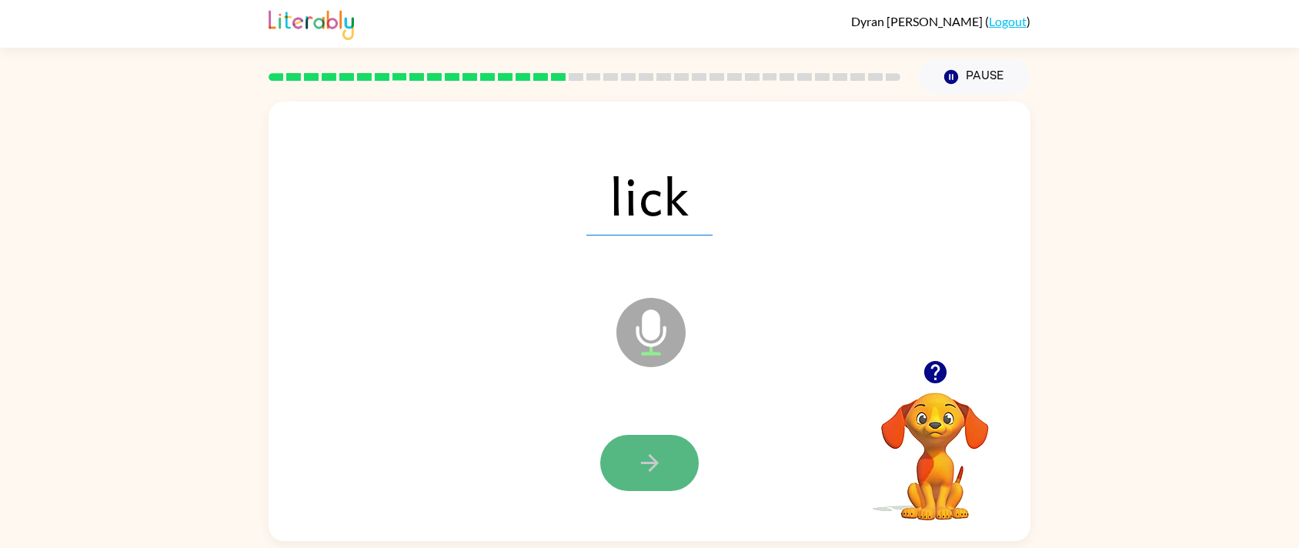
click at [643, 446] on button "button" at bounding box center [649, 463] width 98 height 56
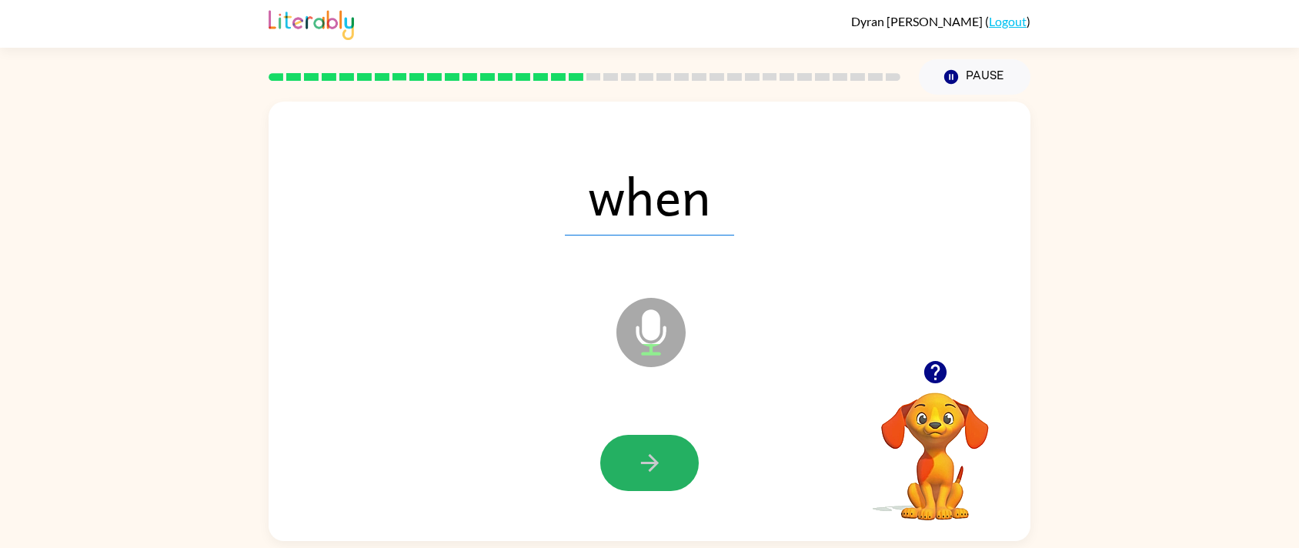
click at [643, 452] on icon "button" at bounding box center [649, 462] width 27 height 27
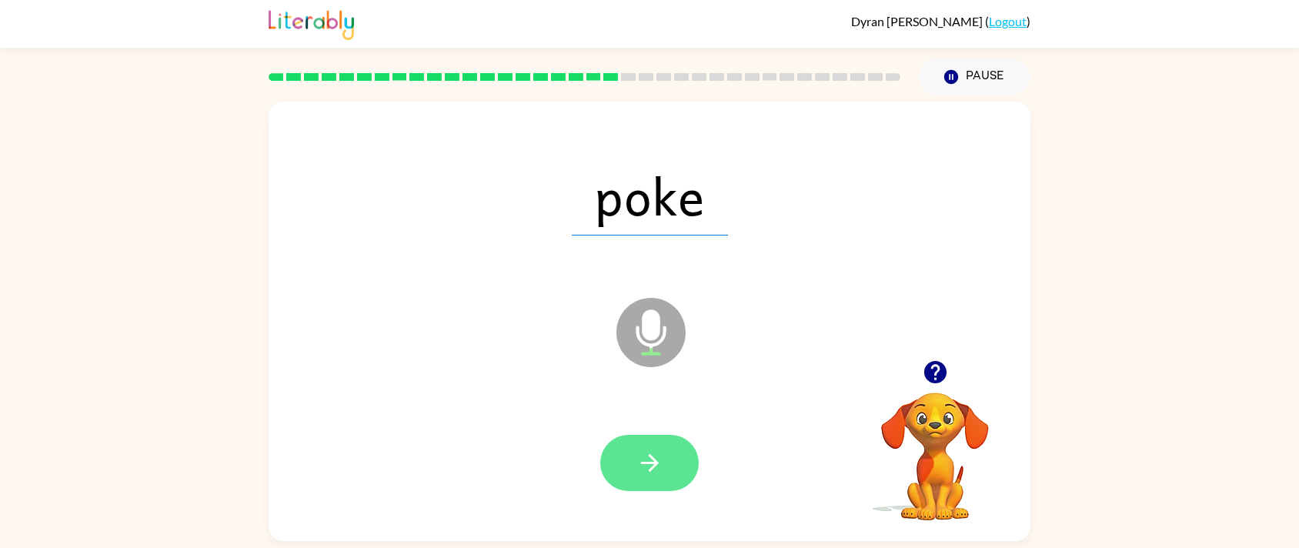
click at [636, 464] on icon "button" at bounding box center [649, 462] width 27 height 27
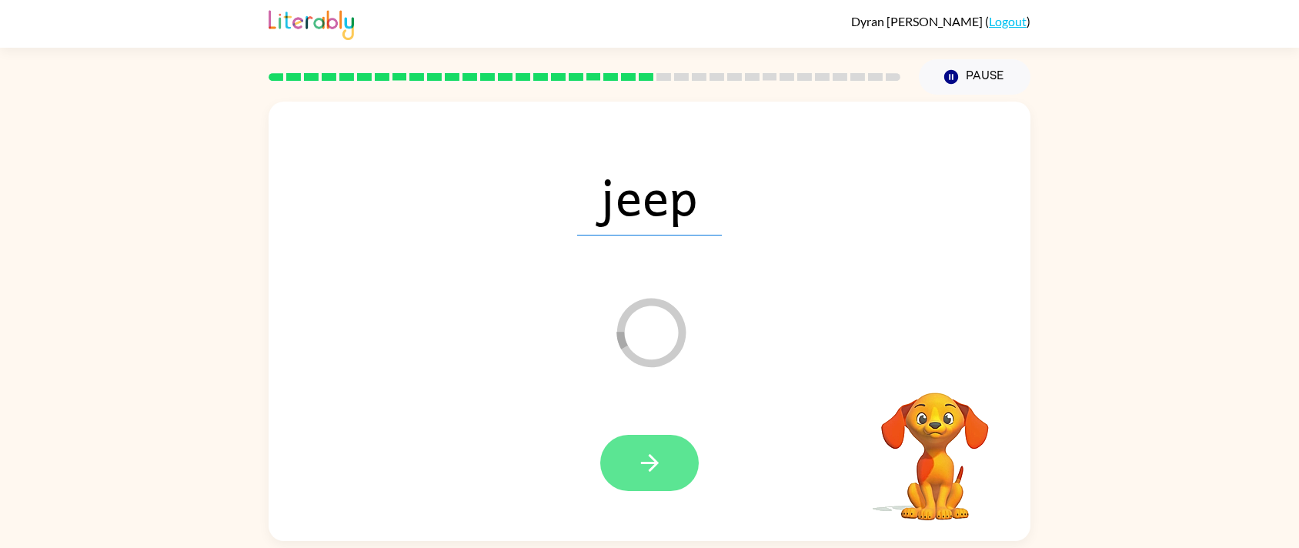
click at [679, 458] on button "button" at bounding box center [649, 463] width 98 height 56
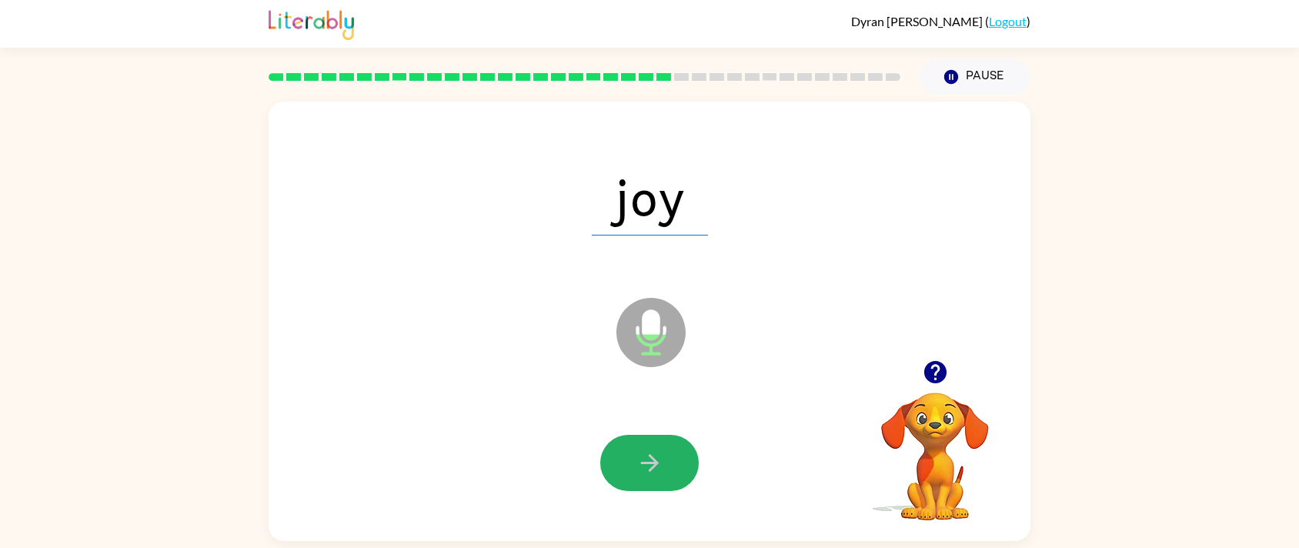
click at [681, 446] on button "button" at bounding box center [649, 463] width 98 height 56
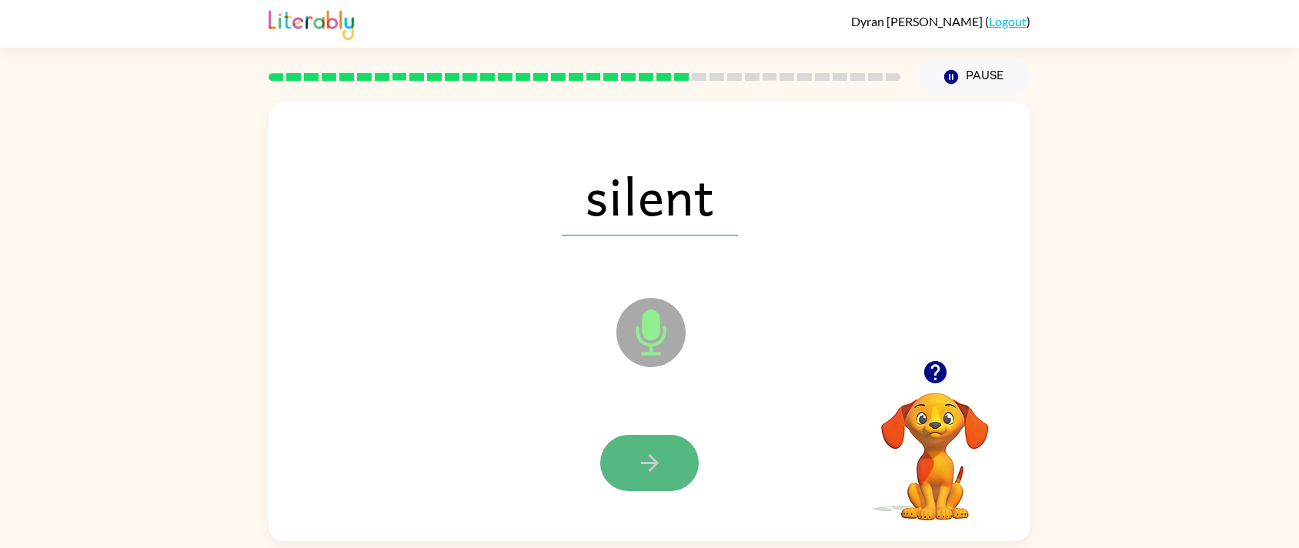
click at [632, 462] on button "button" at bounding box center [649, 463] width 98 height 56
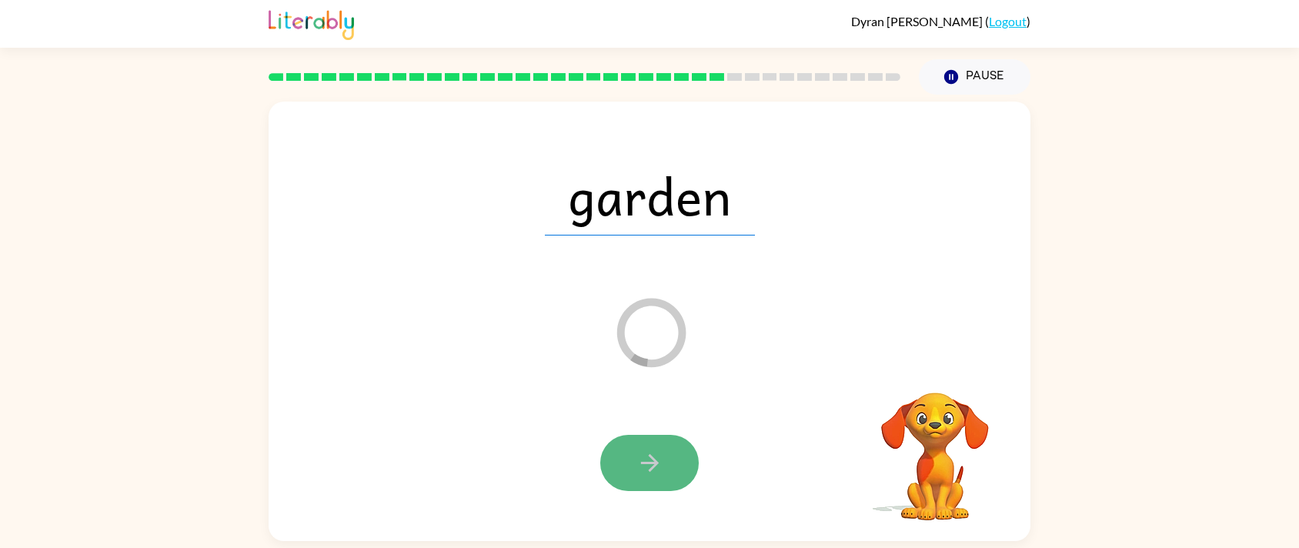
click at [637, 454] on icon "button" at bounding box center [649, 462] width 27 height 27
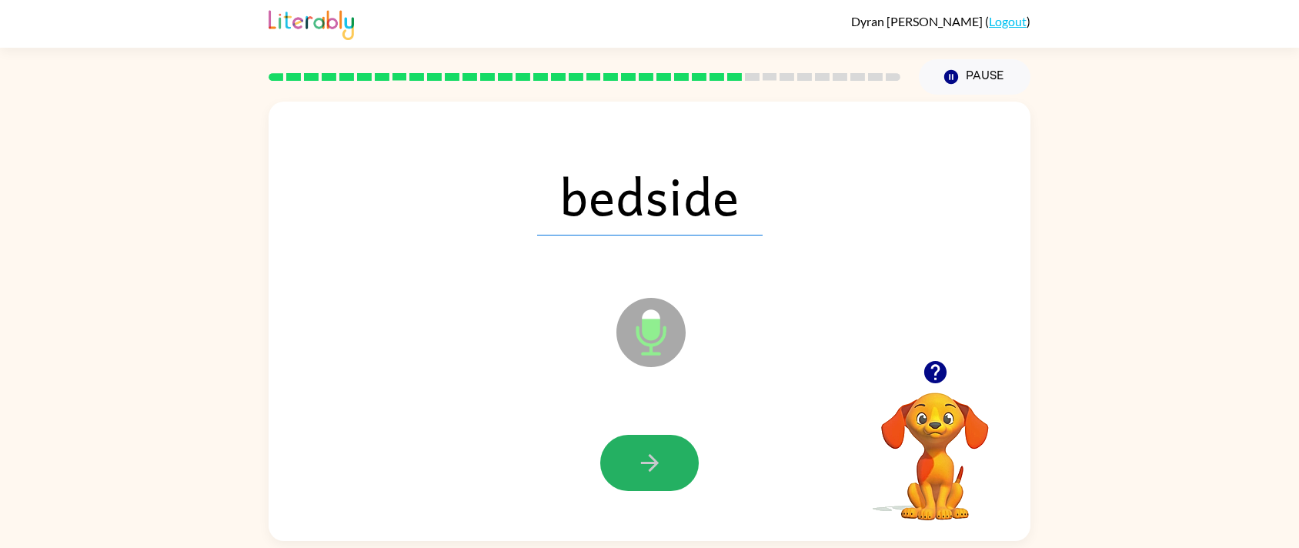
drag, startPoint x: 645, startPoint y: 476, endPoint x: 626, endPoint y: 449, distance: 33.1
click at [616, 457] on button "button" at bounding box center [649, 463] width 98 height 56
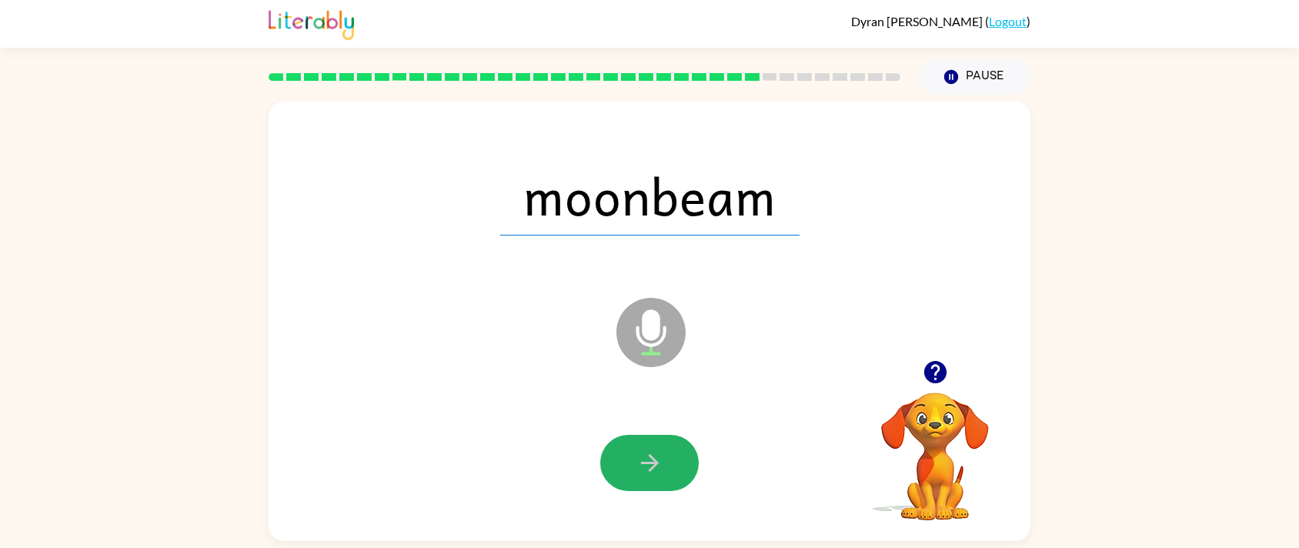
click at [626, 449] on button "button" at bounding box center [649, 463] width 98 height 56
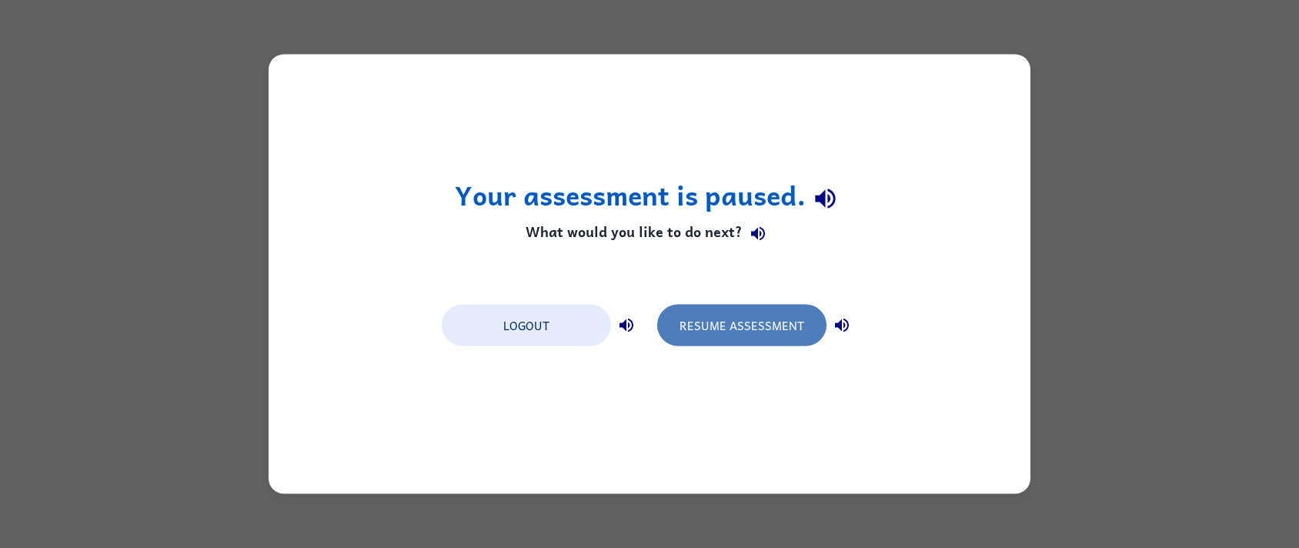
click at [734, 333] on button "Resume Assessment" at bounding box center [741, 326] width 169 height 42
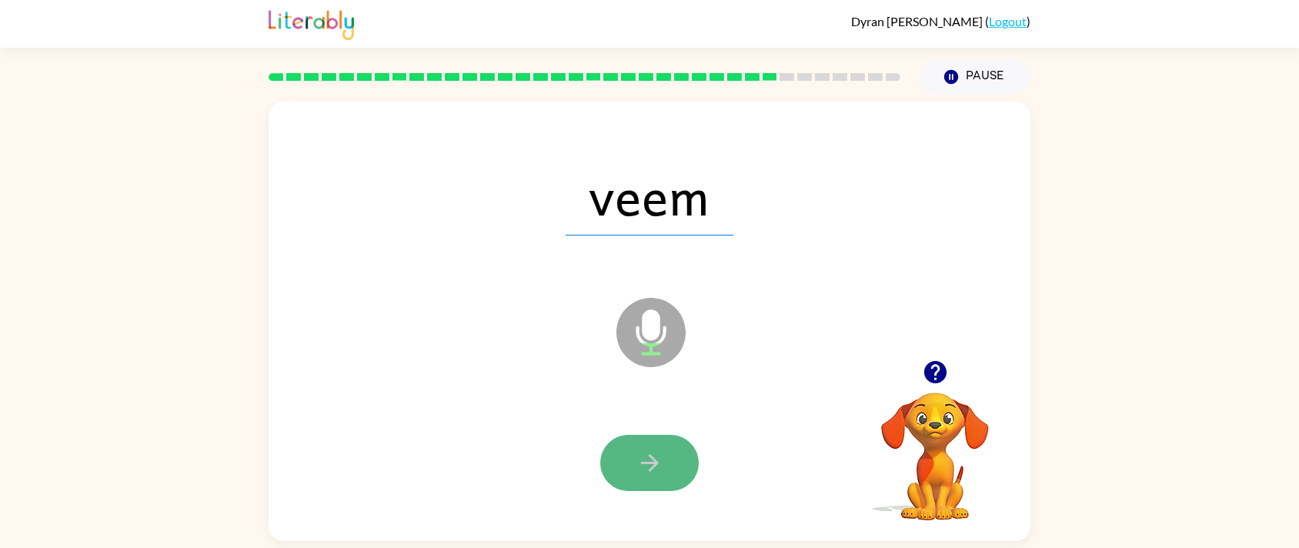
click at [673, 449] on button "button" at bounding box center [649, 463] width 98 height 56
drag, startPoint x: 734, startPoint y: 493, endPoint x: 609, endPoint y: 453, distance: 130.9
click at [609, 453] on button "button" at bounding box center [649, 463] width 98 height 56
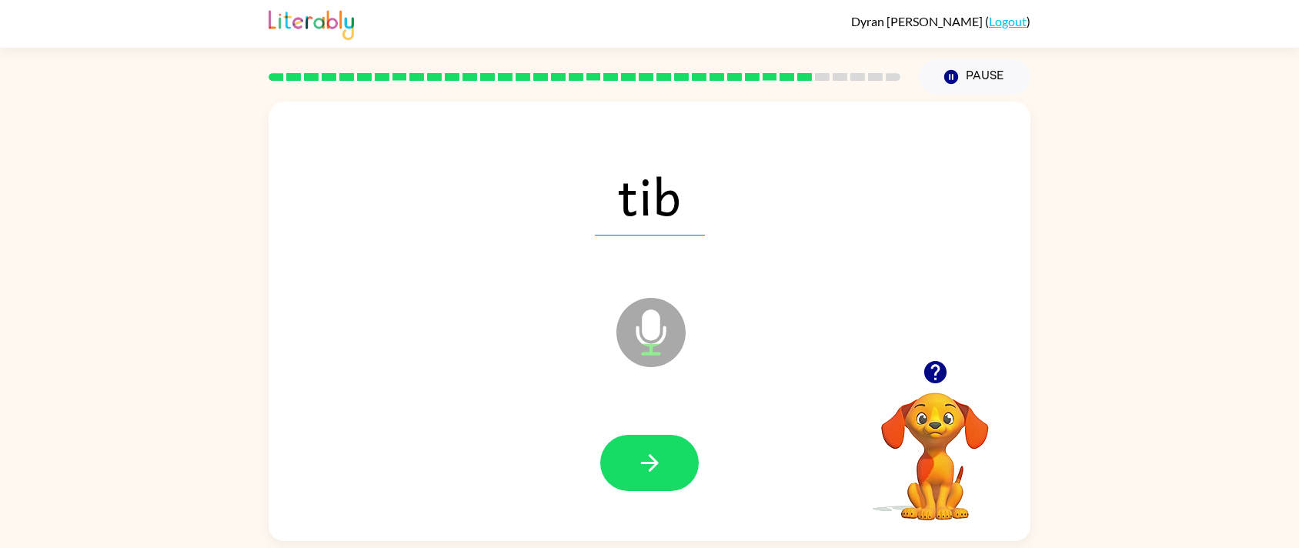
click at [659, 429] on div at bounding box center [649, 463] width 731 height 126
click at [649, 452] on icon "button" at bounding box center [649, 462] width 27 height 27
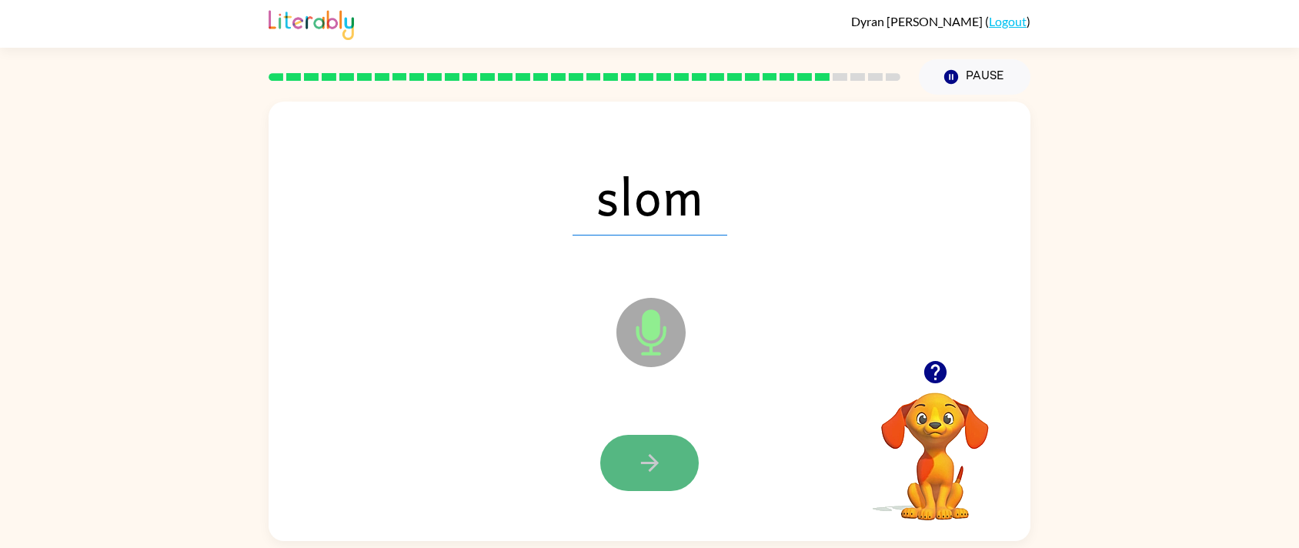
click at [649, 452] on icon "button" at bounding box center [649, 462] width 27 height 27
drag, startPoint x: 616, startPoint y: 445, endPoint x: 616, endPoint y: 432, distance: 12.3
click at [616, 440] on button "button" at bounding box center [649, 463] width 98 height 56
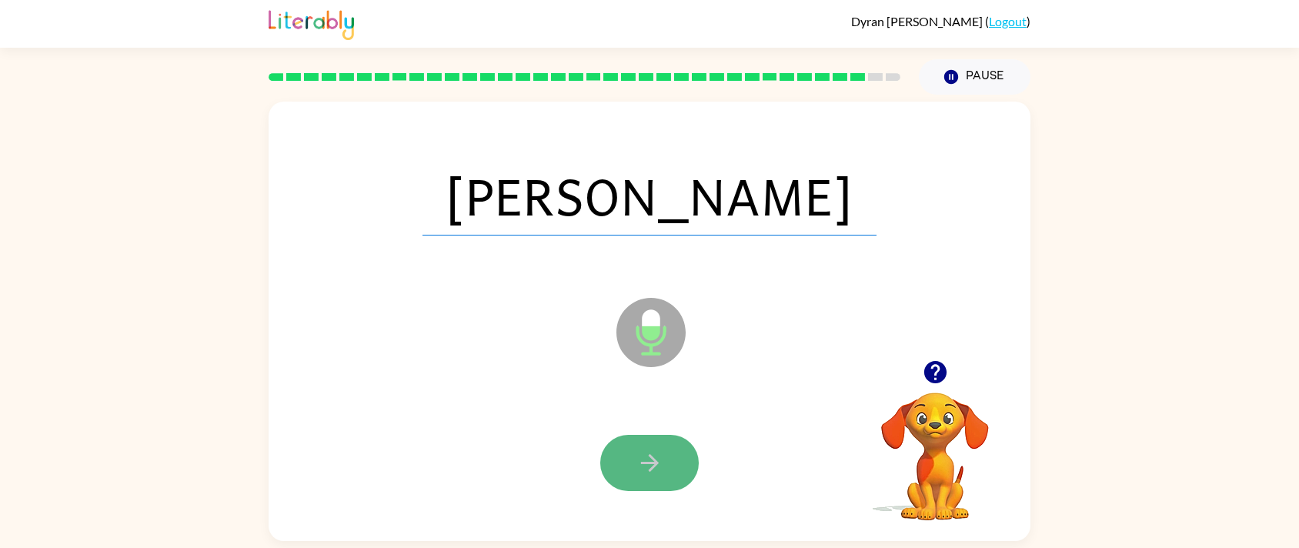
click at [671, 442] on button "button" at bounding box center [649, 463] width 98 height 56
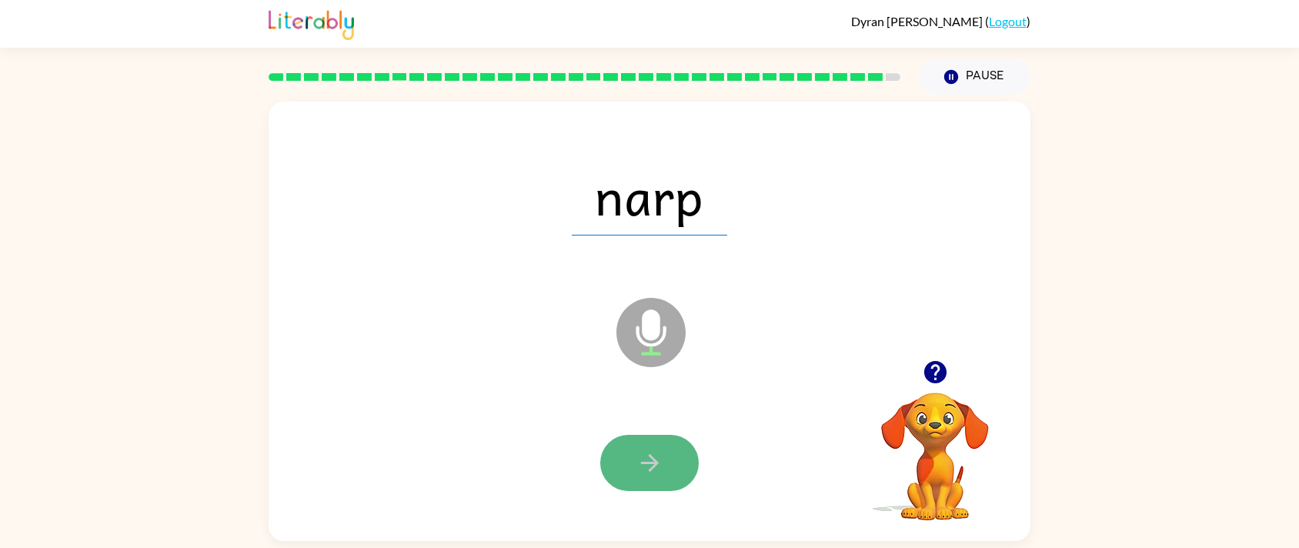
click at [656, 440] on button "button" at bounding box center [649, 463] width 98 height 56
